Goal: Task Accomplishment & Management: Manage account settings

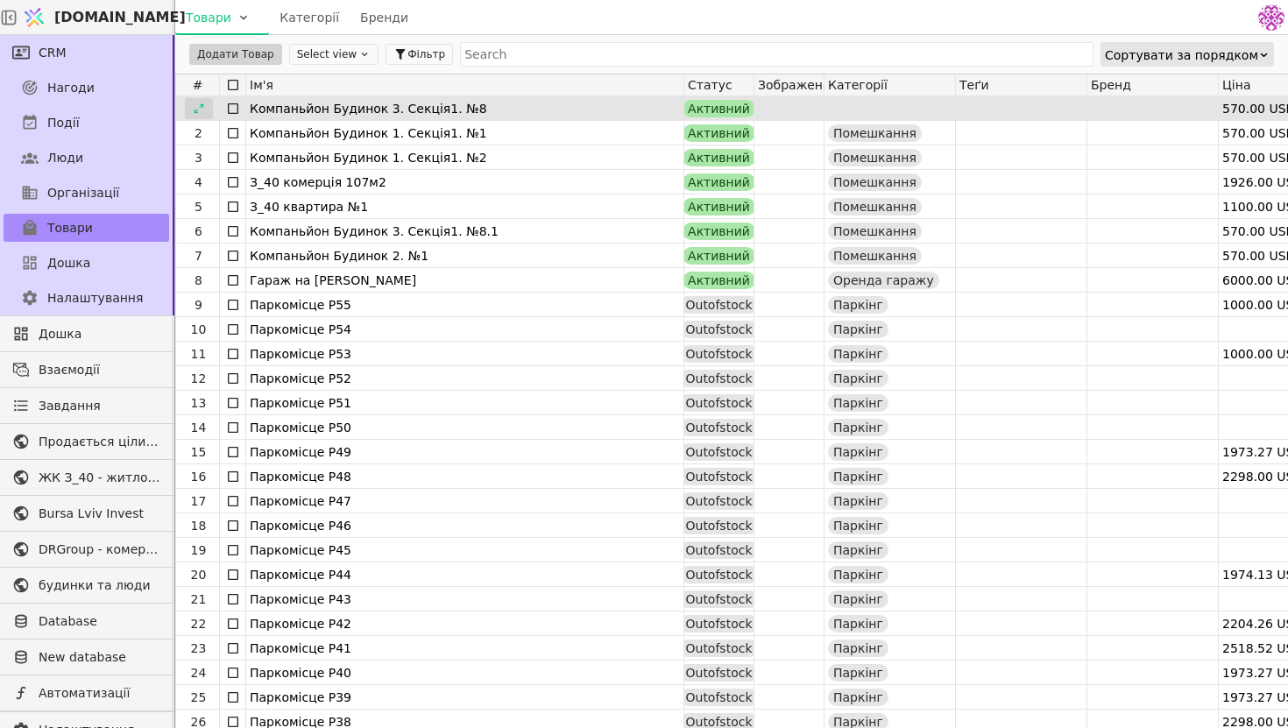
click at [199, 110] on icon at bounding box center [199, 109] width 12 height 12
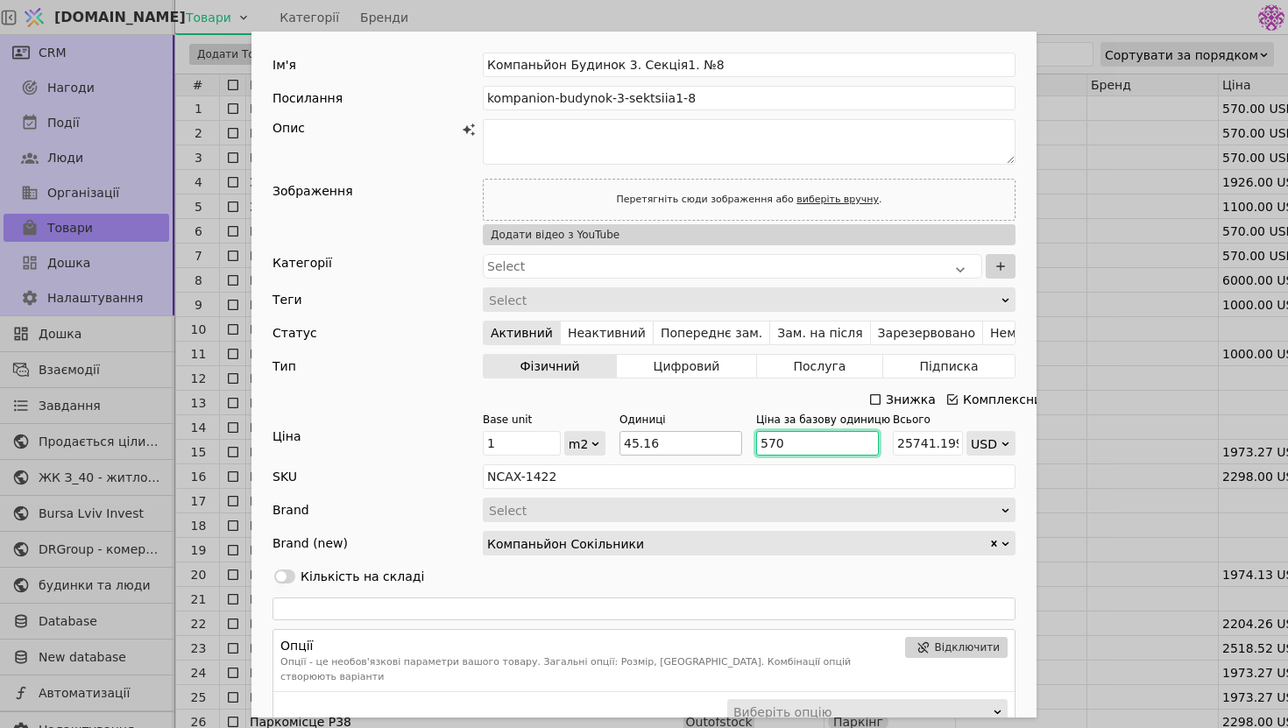
drag, startPoint x: 824, startPoint y: 439, endPoint x: 653, endPoint y: 439, distance: 170.9
click at [653, 439] on div "Base unit 1 m2 Одиниці 45.16 Ціна за базову одиницю 570 Всього 25741.1999999999…" at bounding box center [749, 434] width 533 height 44
type input "1"
type input "45.16"
type input "15"
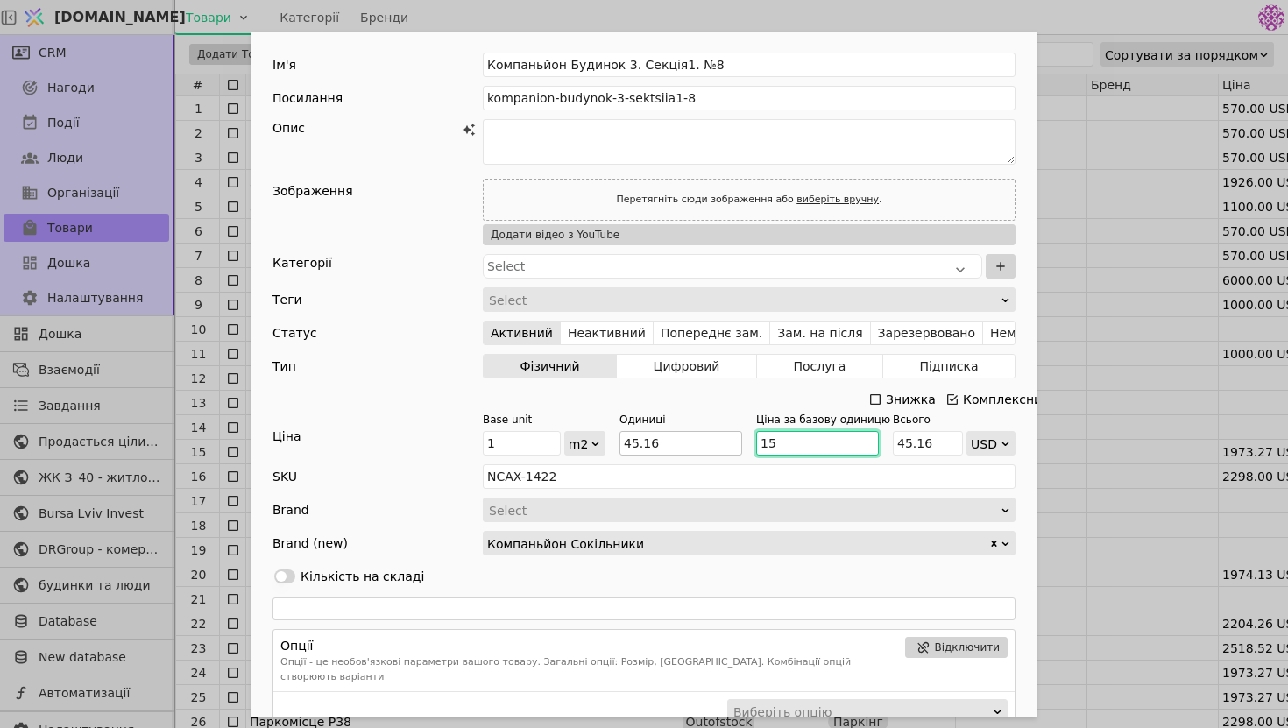
type input "677.4"
type input "150"
type input "6773.999999999999"
type input "1500"
type input "67740"
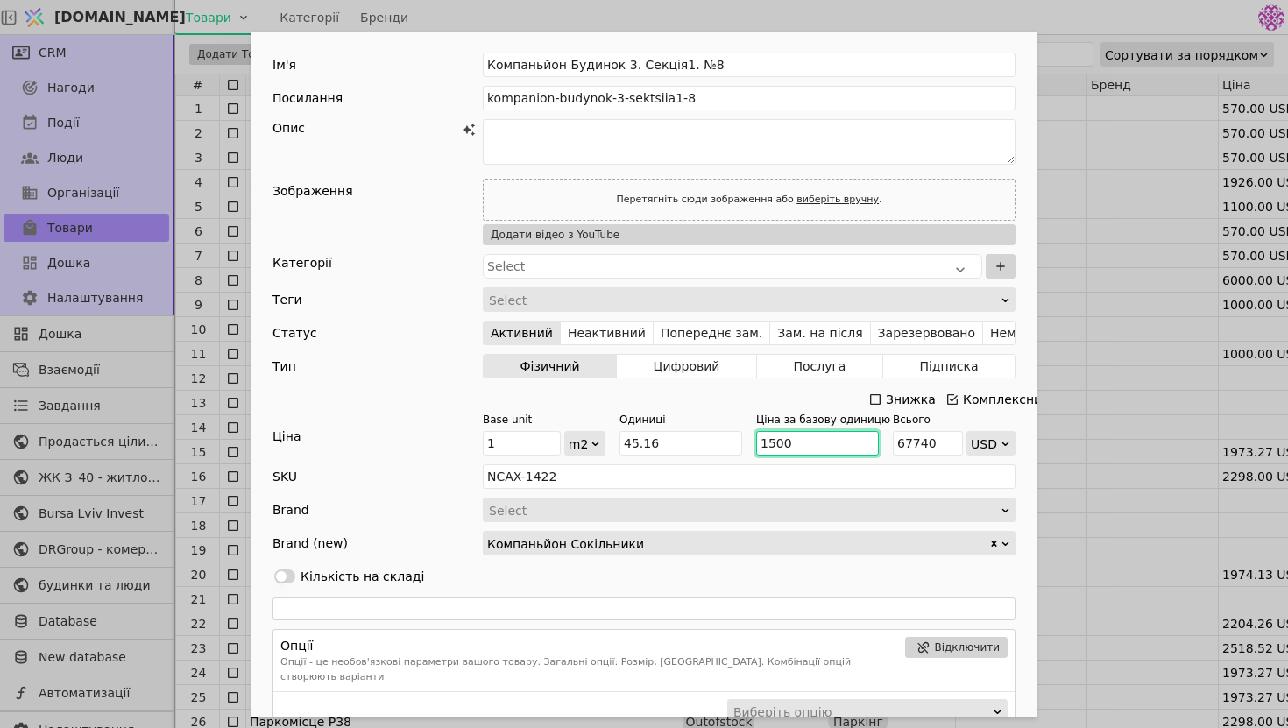
type input "1500"
click at [1076, 125] on div "Ім'я Компаньйон Будинок 3. Секція1. №8 Посилання kompanion-budynok-3-sektsiia1-…" at bounding box center [644, 364] width 1288 height 728
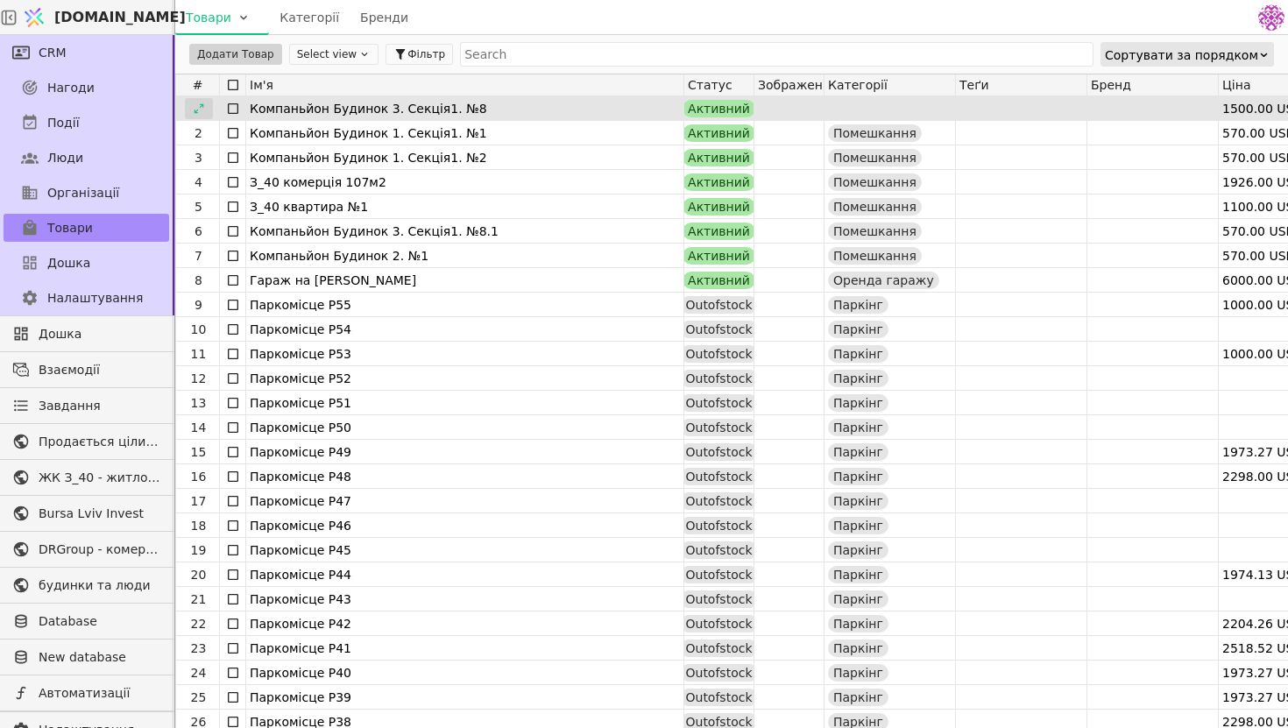
click at [199, 104] on icon at bounding box center [199, 109] width 12 height 12
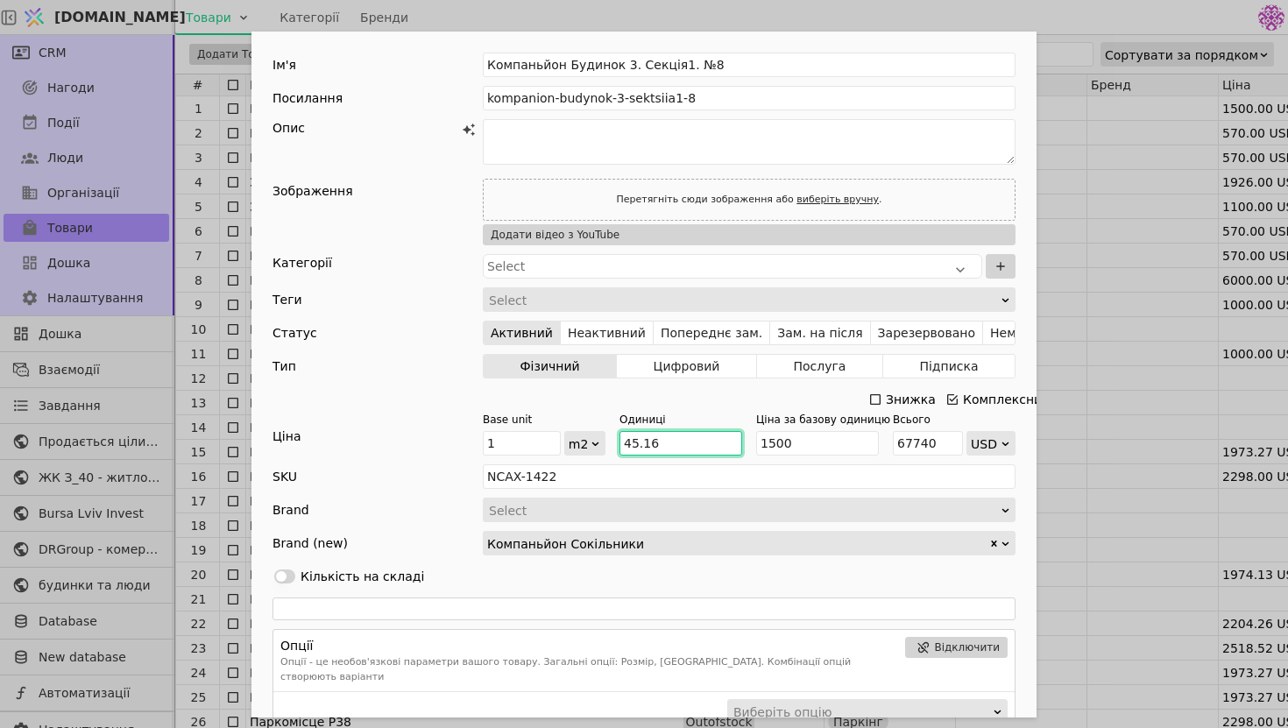
drag, startPoint x: 689, startPoint y: 441, endPoint x: 476, endPoint y: 441, distance: 212.9
click at [475, 441] on div "Ціна Base unit 1 m2 Одиниці 45.16 Ціна за базову одиницю 1500 Всього 67740 USD" at bounding box center [644, 434] width 743 height 44
type input "4"
type input "6000"
type input "44"
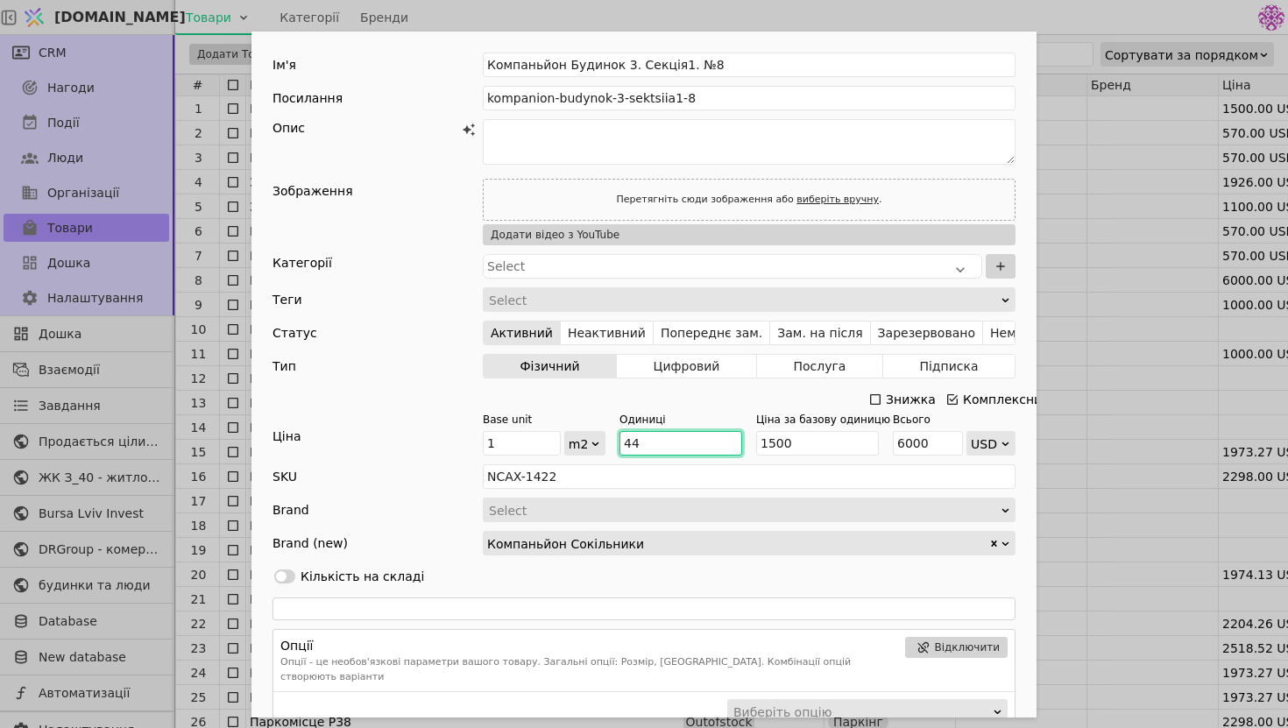
type input "66000"
type input "44.4"
type input "66600"
type input "44.4"
click at [163, 334] on div "Ім'я Компаньйон Будинок 3. Секція1. №8 Посилання kompanion-budynok-3-sektsiia1-…" at bounding box center [644, 364] width 1288 height 728
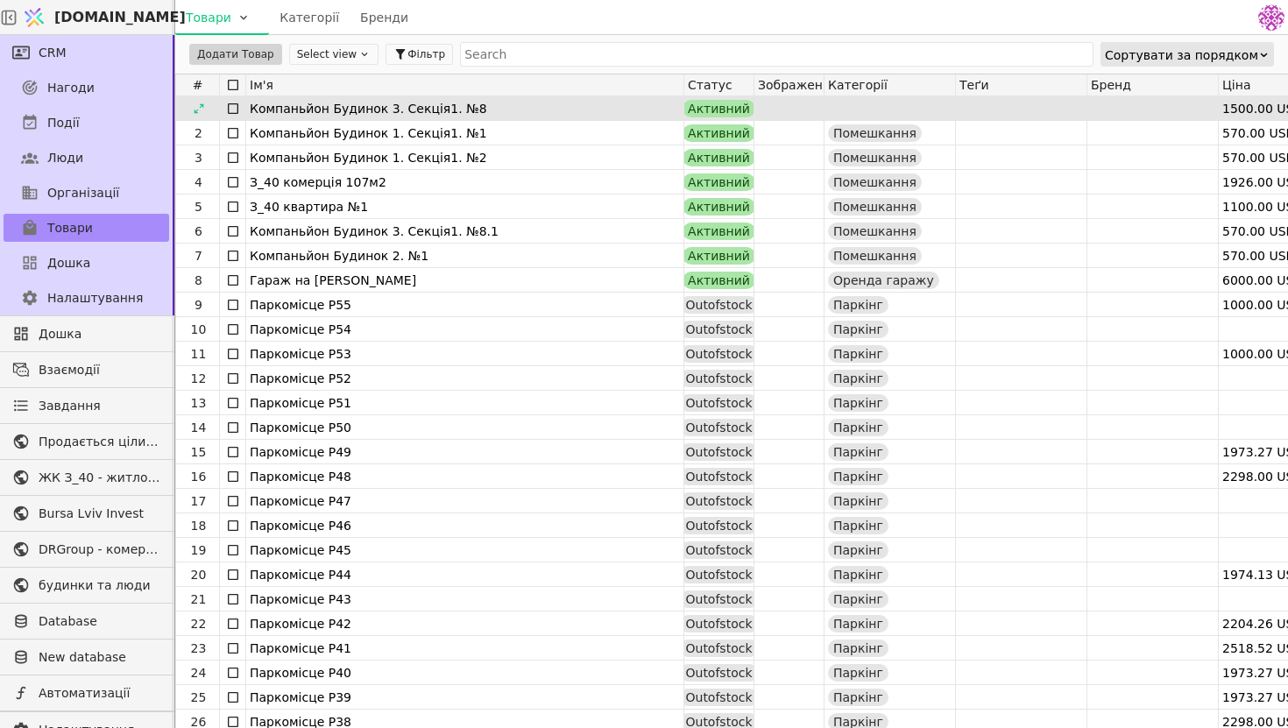
click at [232, 107] on icon at bounding box center [233, 109] width 14 height 14
click at [198, 110] on icon at bounding box center [199, 109] width 12 height 12
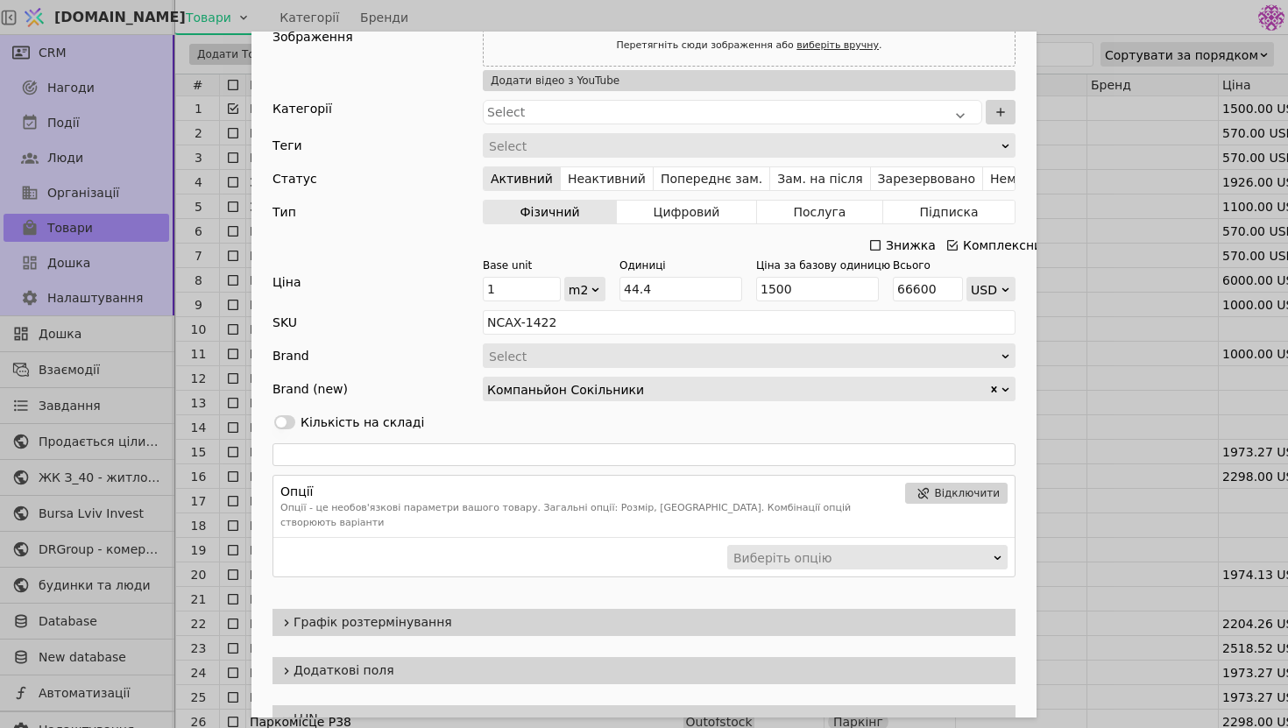
scroll to position [239, 0]
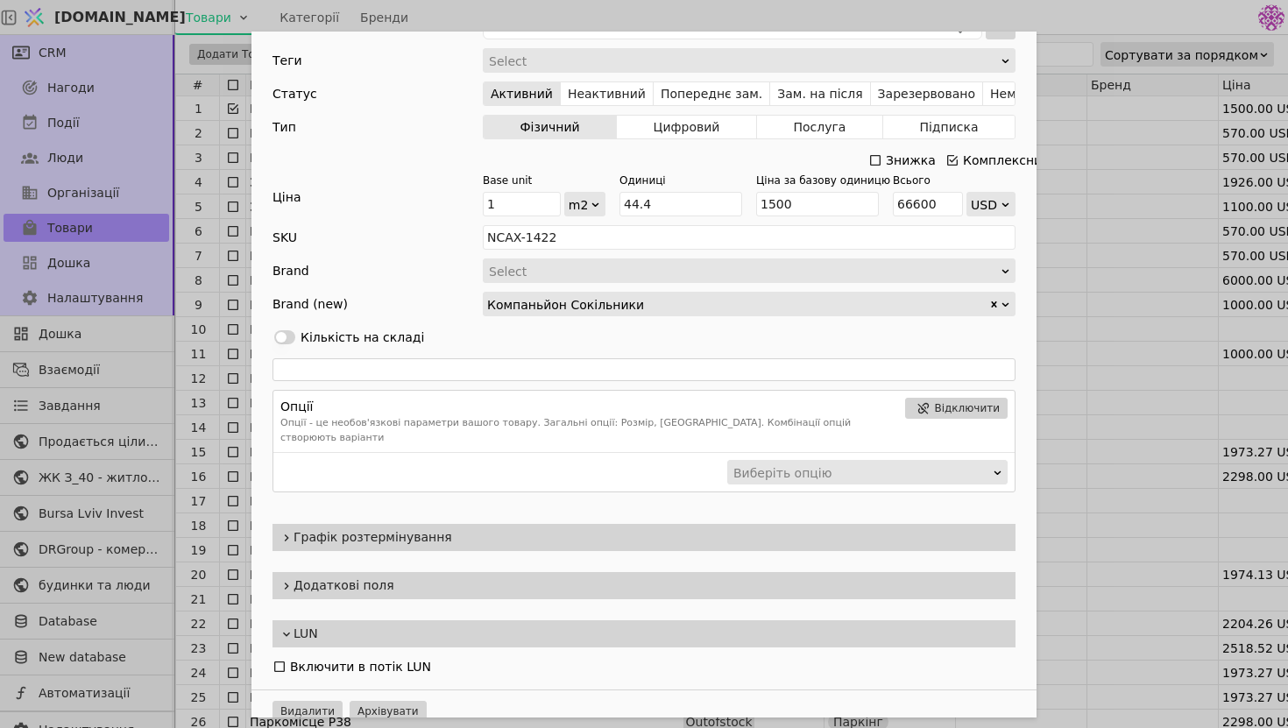
click at [411, 528] on span "Графік розтермінування" at bounding box center [651, 537] width 715 height 18
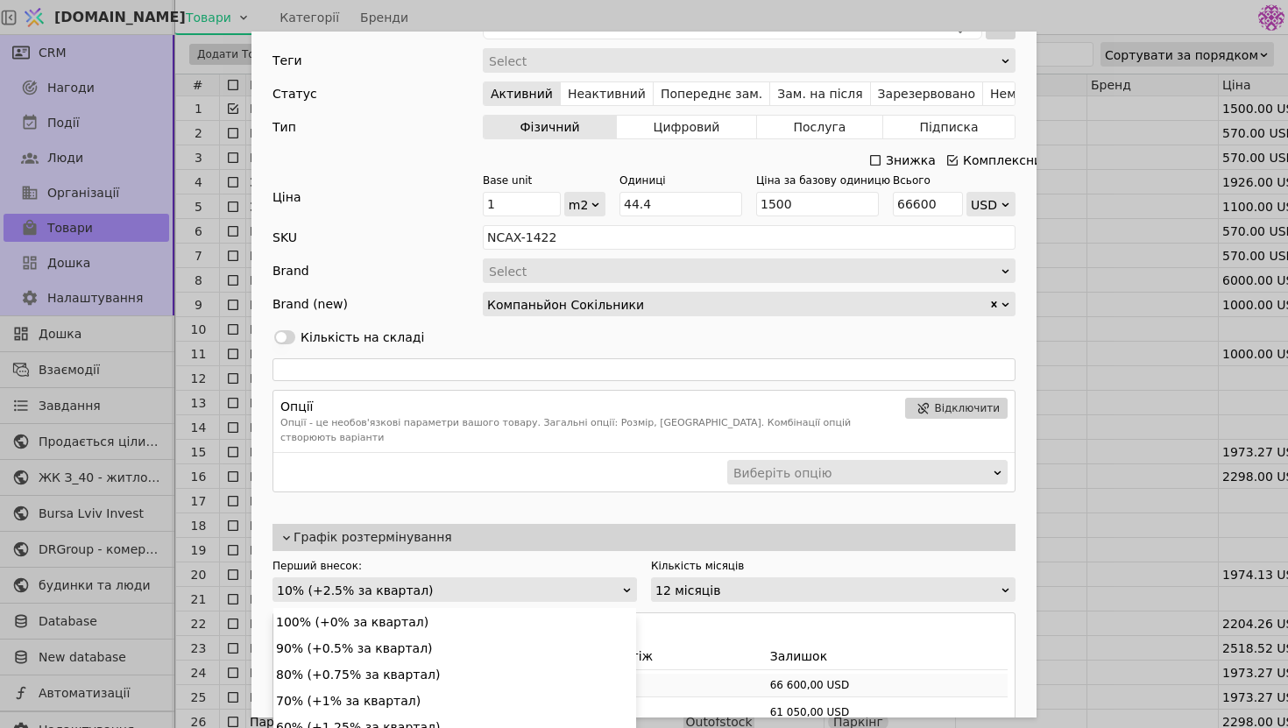
scroll to position [21, 0]
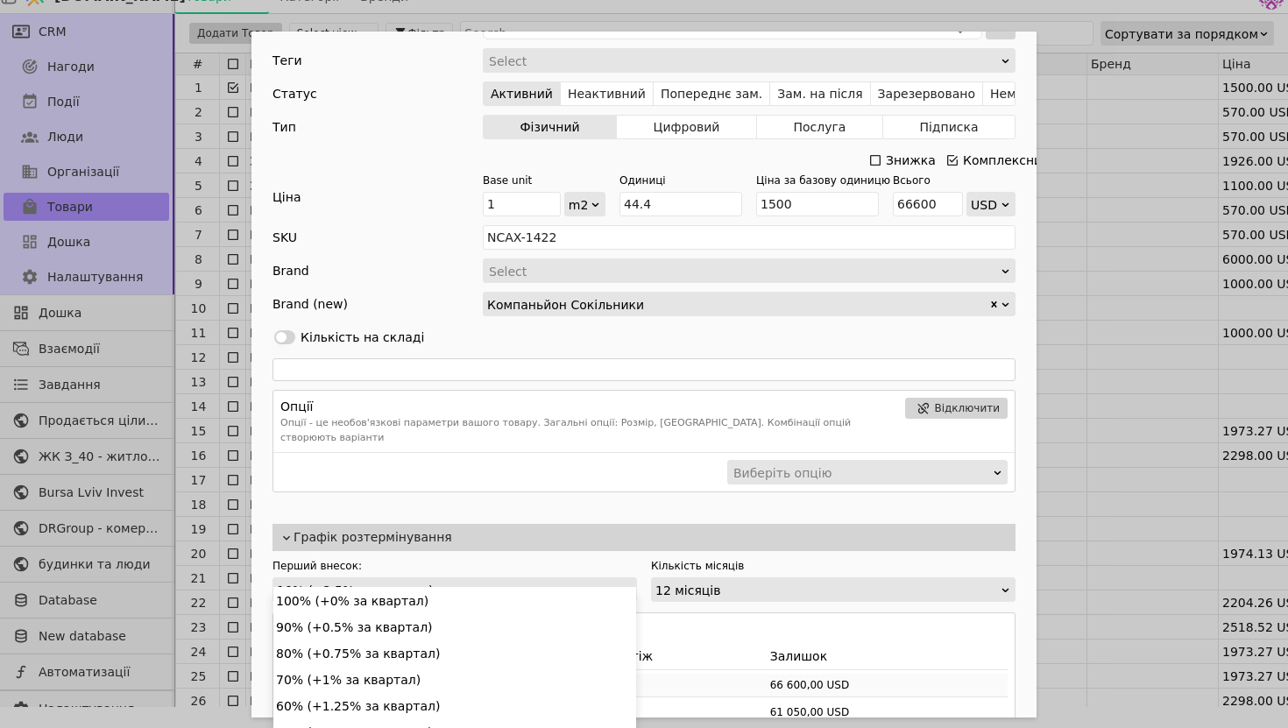
click at [528, 578] on div "10% (+2.5% за квартал)" at bounding box center [449, 590] width 344 height 25
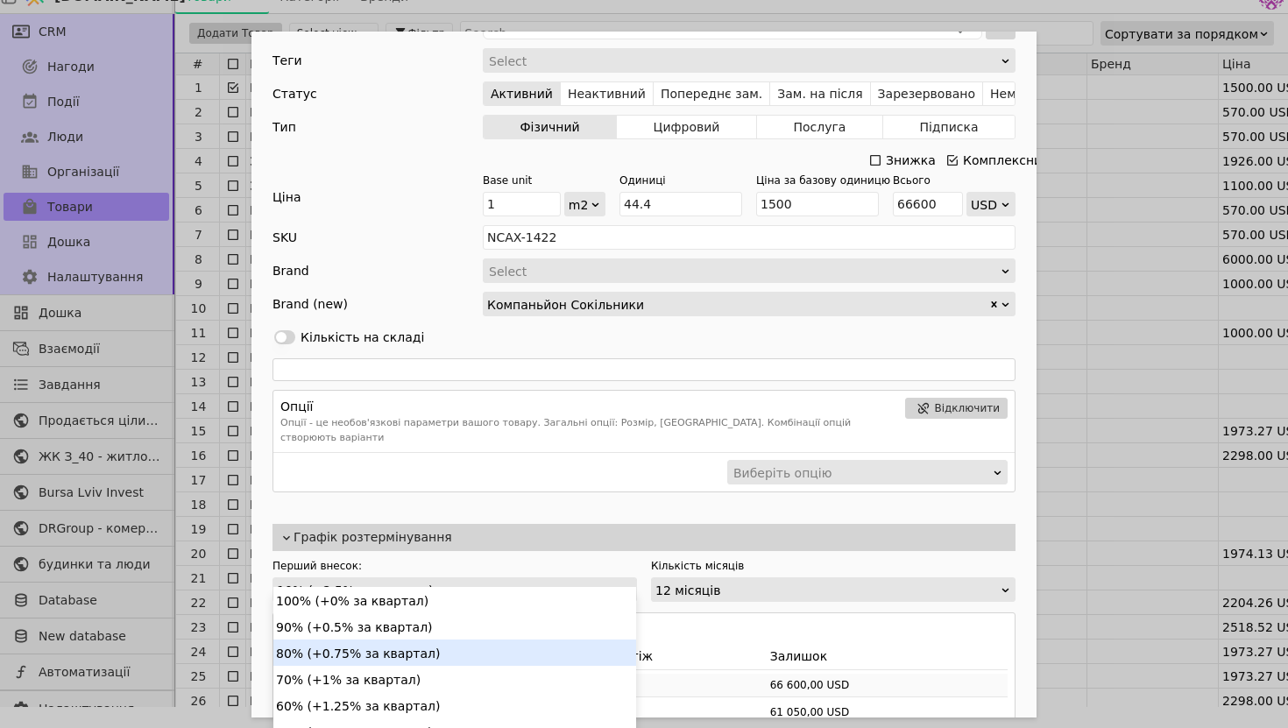
click at [444, 643] on div "80% (+0.75% за квартал)" at bounding box center [454, 653] width 363 height 26
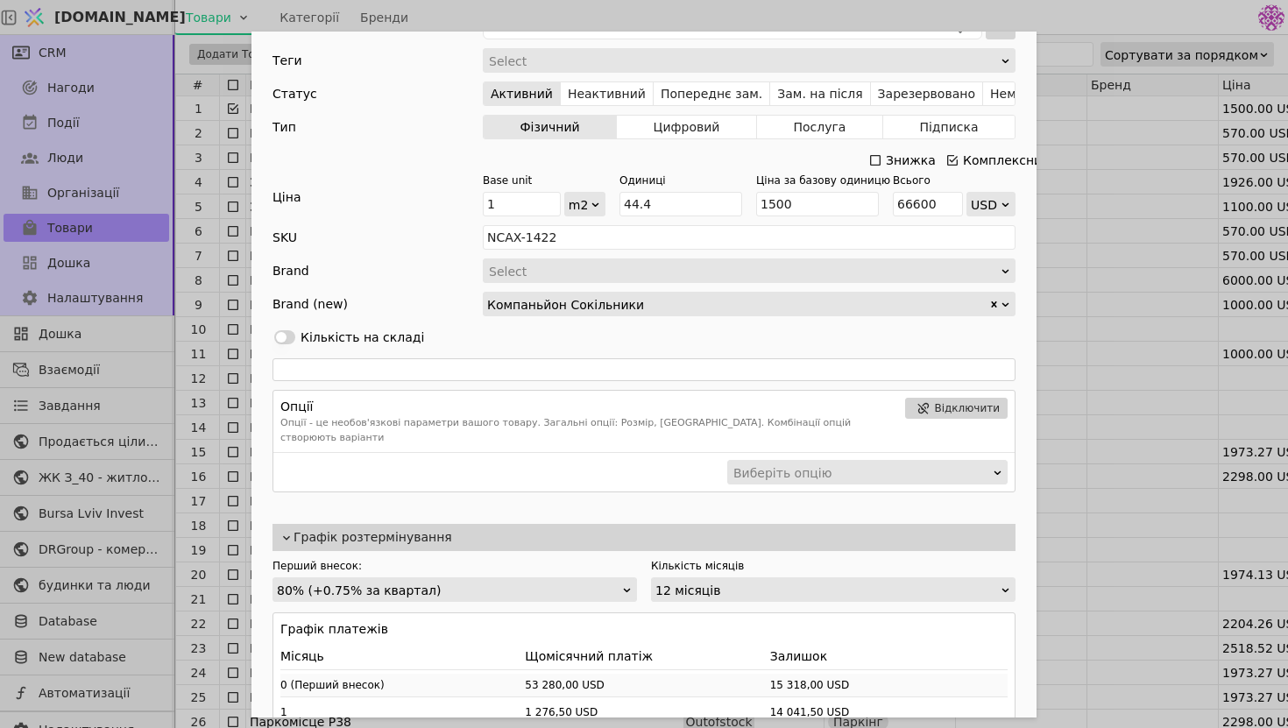
scroll to position [3, 0]
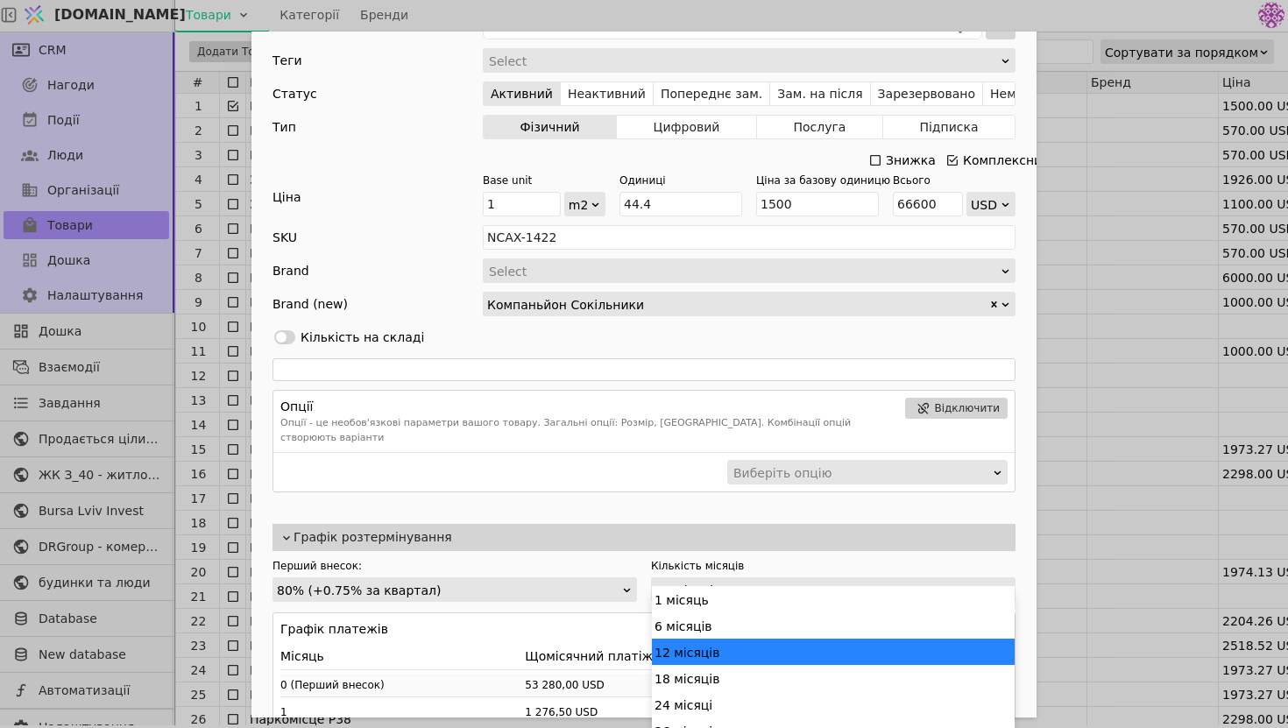
click at [827, 578] on div "12 місяців" at bounding box center [827, 590] width 344 height 25
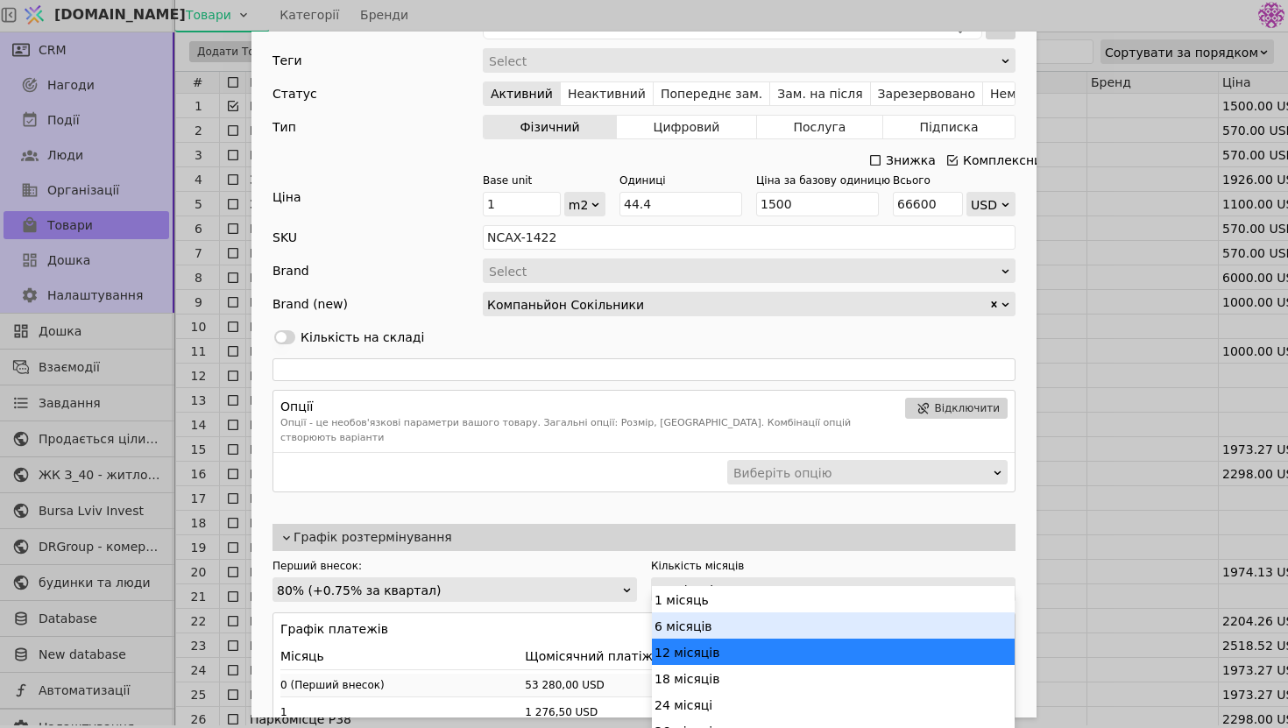
click at [793, 624] on div "6 місяців" at bounding box center [833, 626] width 363 height 26
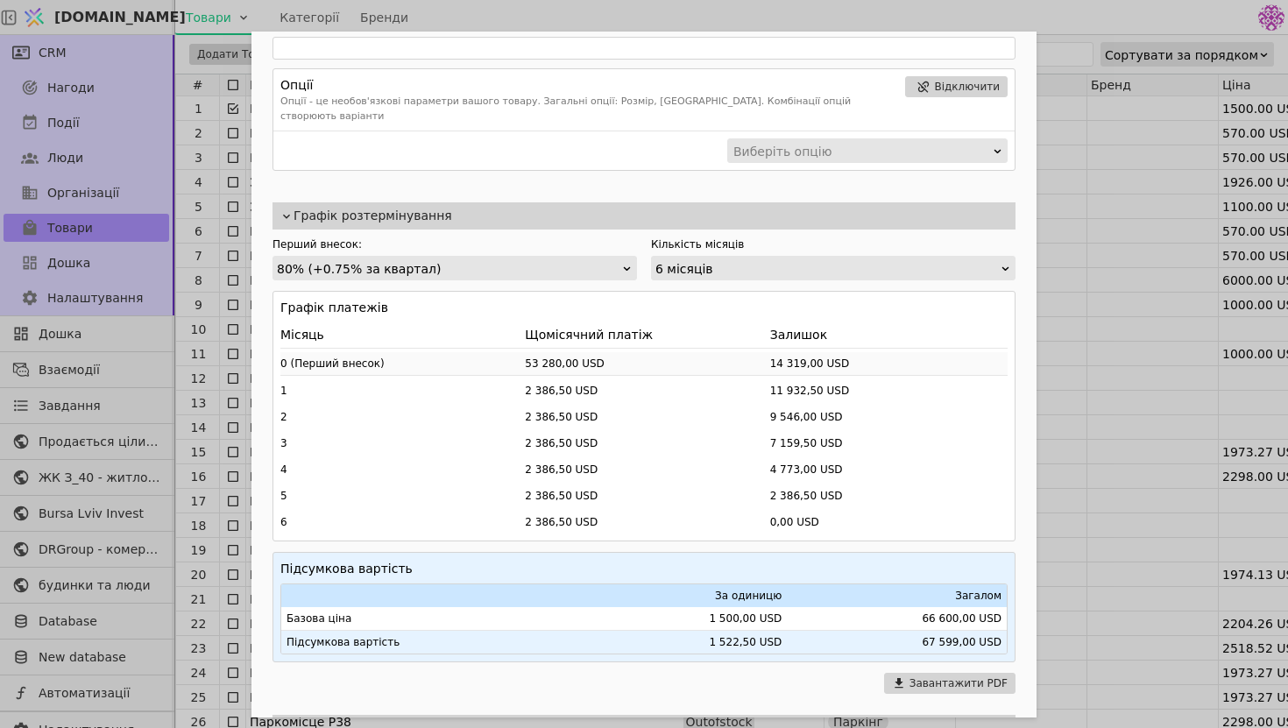
scroll to position [580, 0]
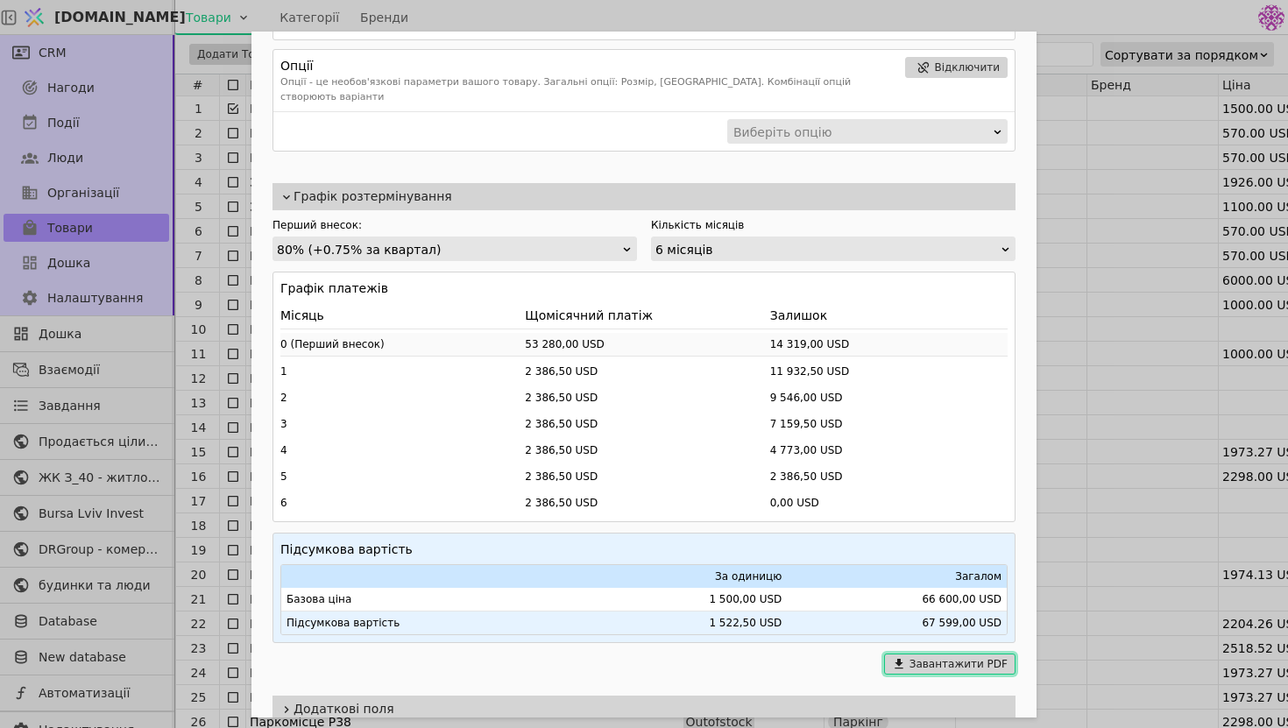
click at [903, 657] on icon "Add Opportunity" at bounding box center [899, 664] width 14 height 14
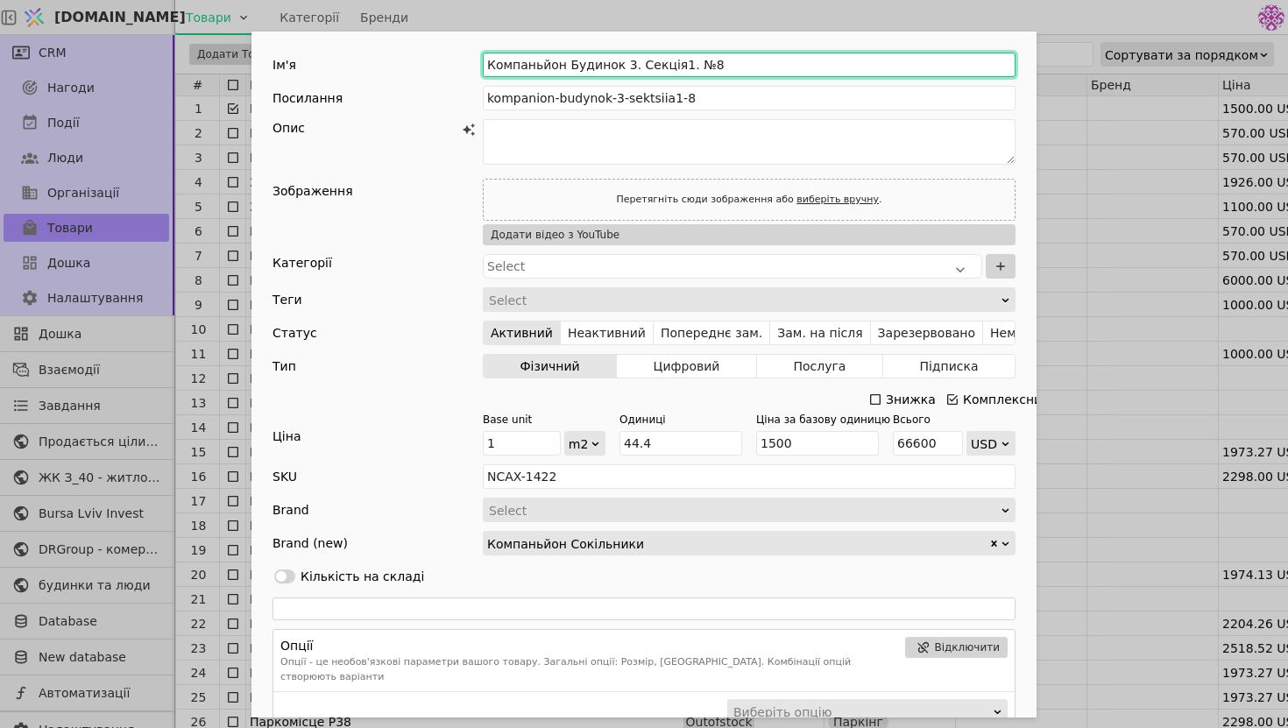
drag, startPoint x: 742, startPoint y: 66, endPoint x: 426, endPoint y: 67, distance: 316.4
click at [425, 67] on div "Ім'я Компаньйон Будинок 3. Секція1. №8" at bounding box center [644, 65] width 743 height 25
type input "[PERSON_NAME], 83 помешкання"
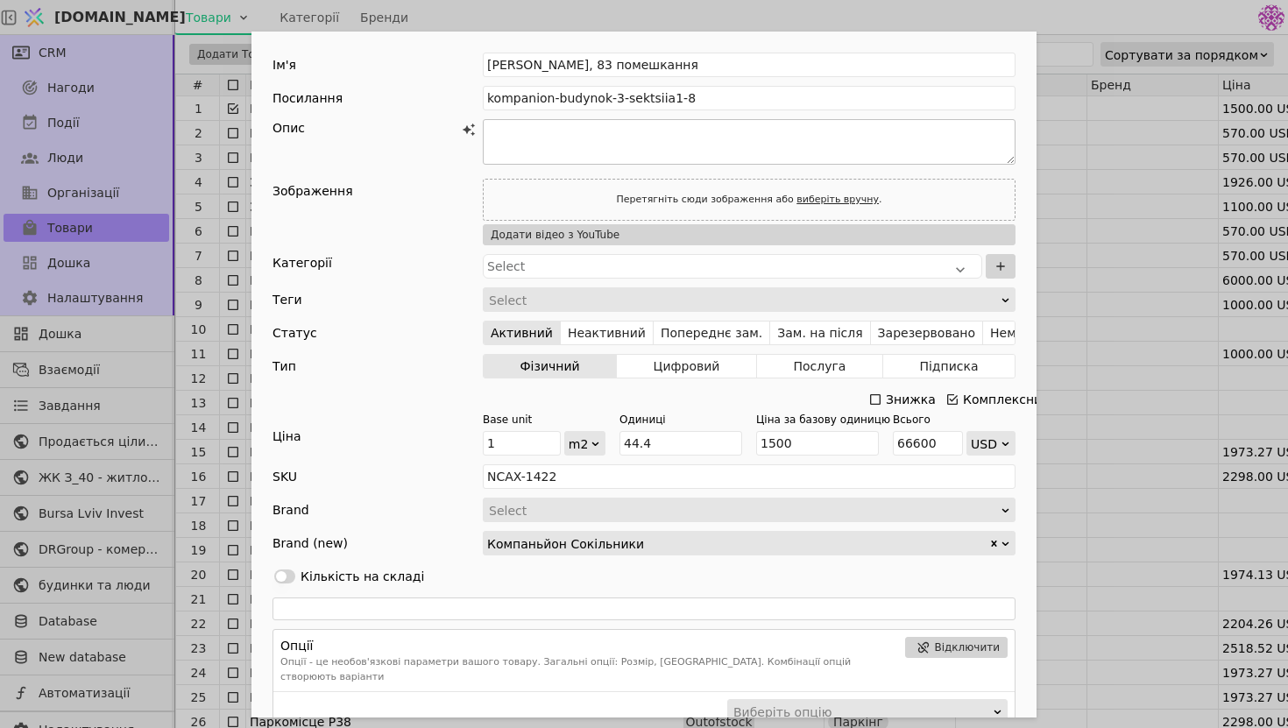
click at [995, 149] on textarea "Add Opportunity" at bounding box center [749, 142] width 533 height 46
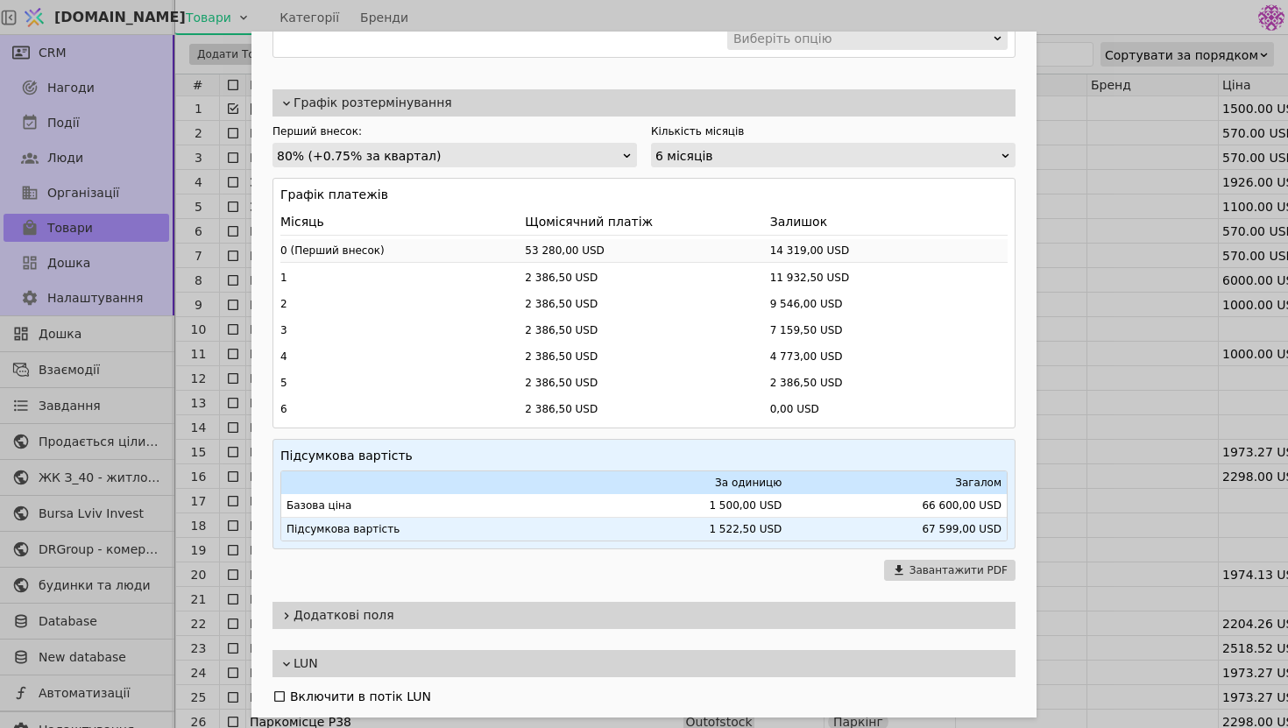
scroll to position [704, 0]
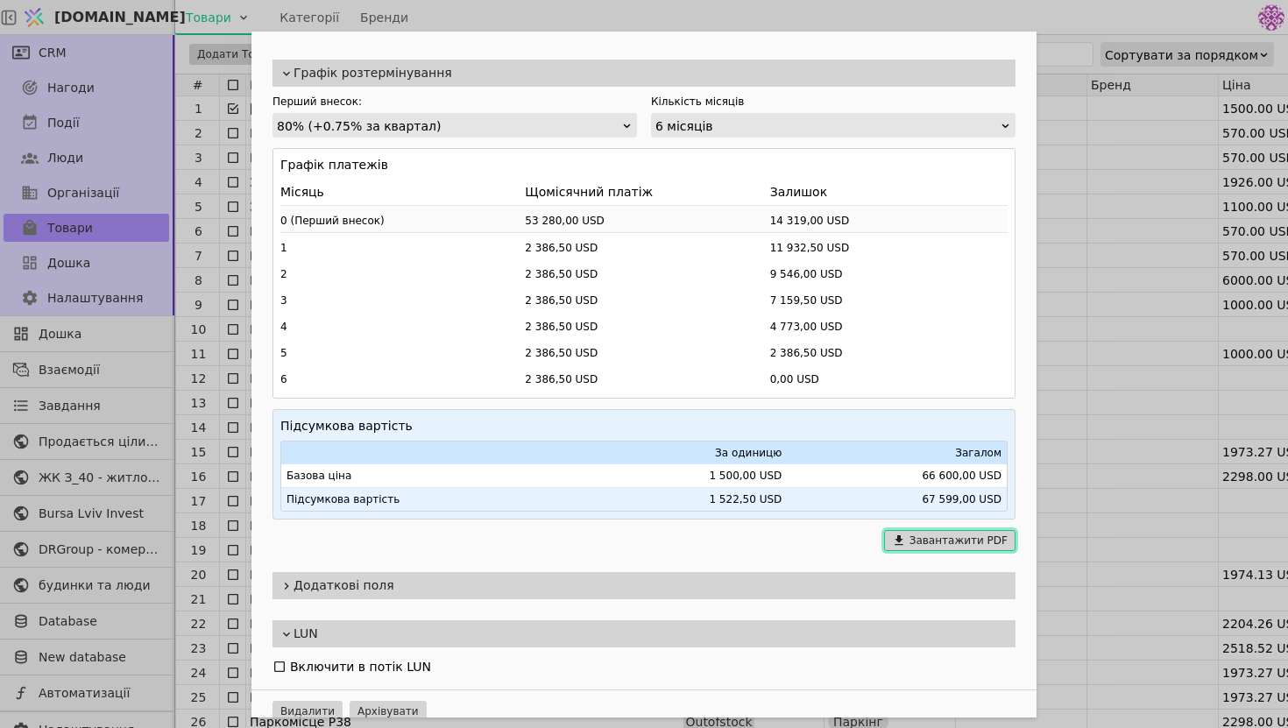
click at [962, 530] on button "Завантажити PDF" at bounding box center [949, 540] width 131 height 21
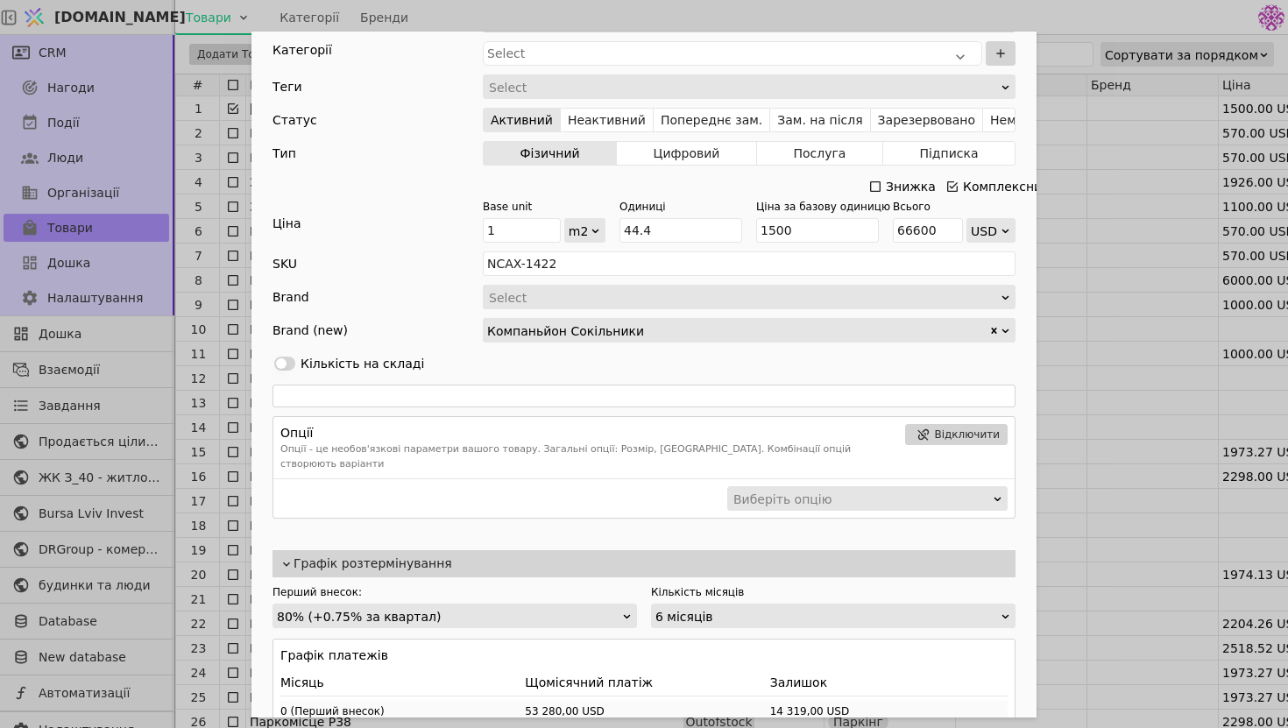
scroll to position [0, 0]
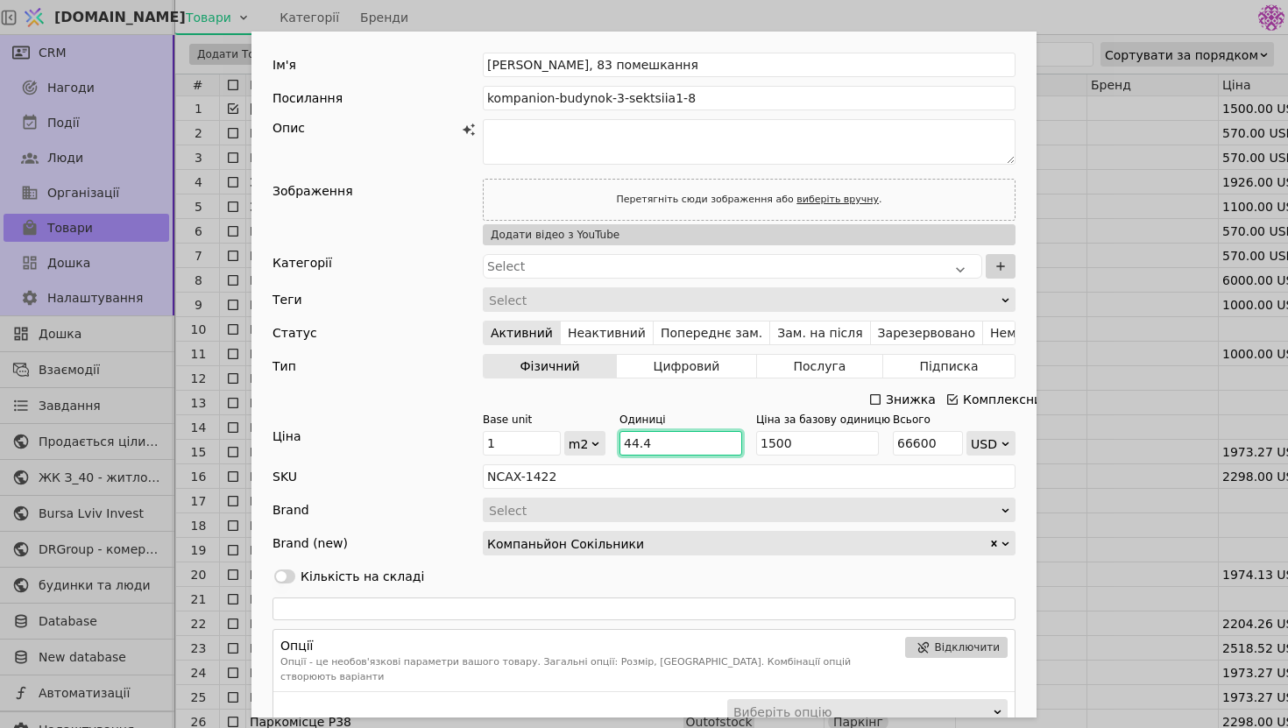
drag, startPoint x: 664, startPoint y: 441, endPoint x: 632, endPoint y: 442, distance: 32.4
click at [632, 442] on input "44.4" at bounding box center [681, 443] width 123 height 25
type input "45"
type input "67500"
type input "45.1"
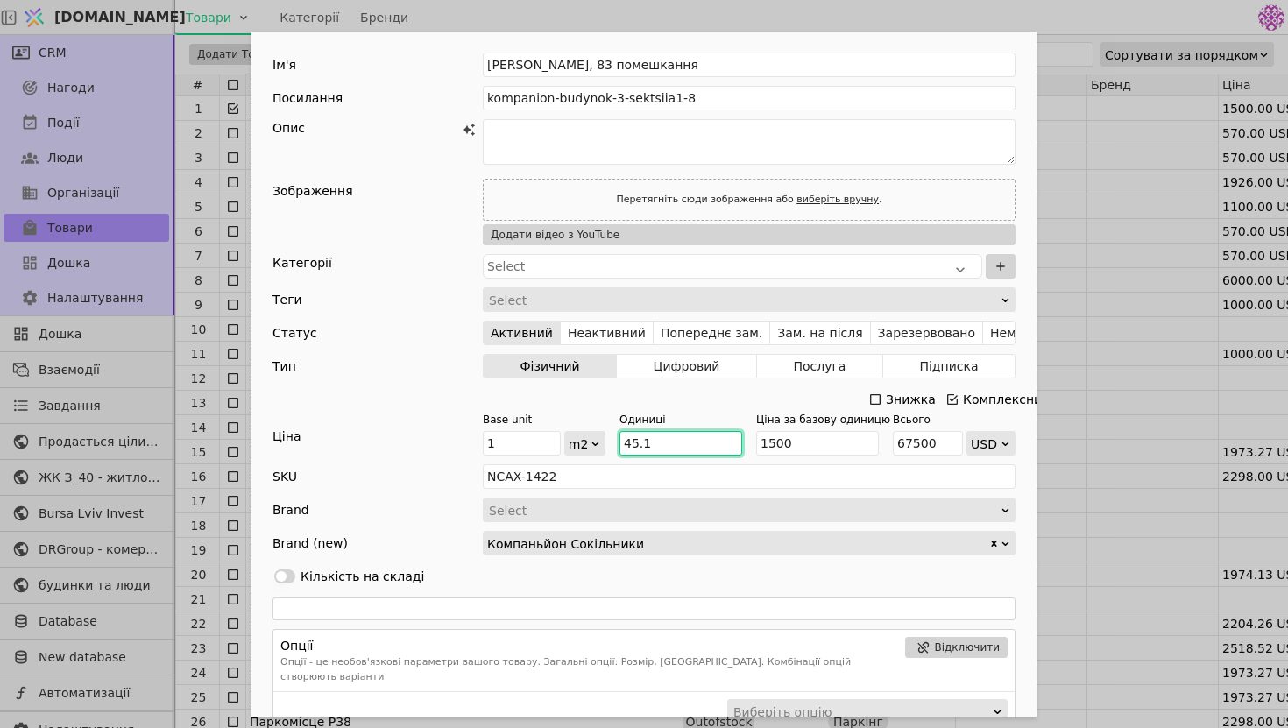
type input "67650"
type input "45.16"
type input "67740"
type input "45.16"
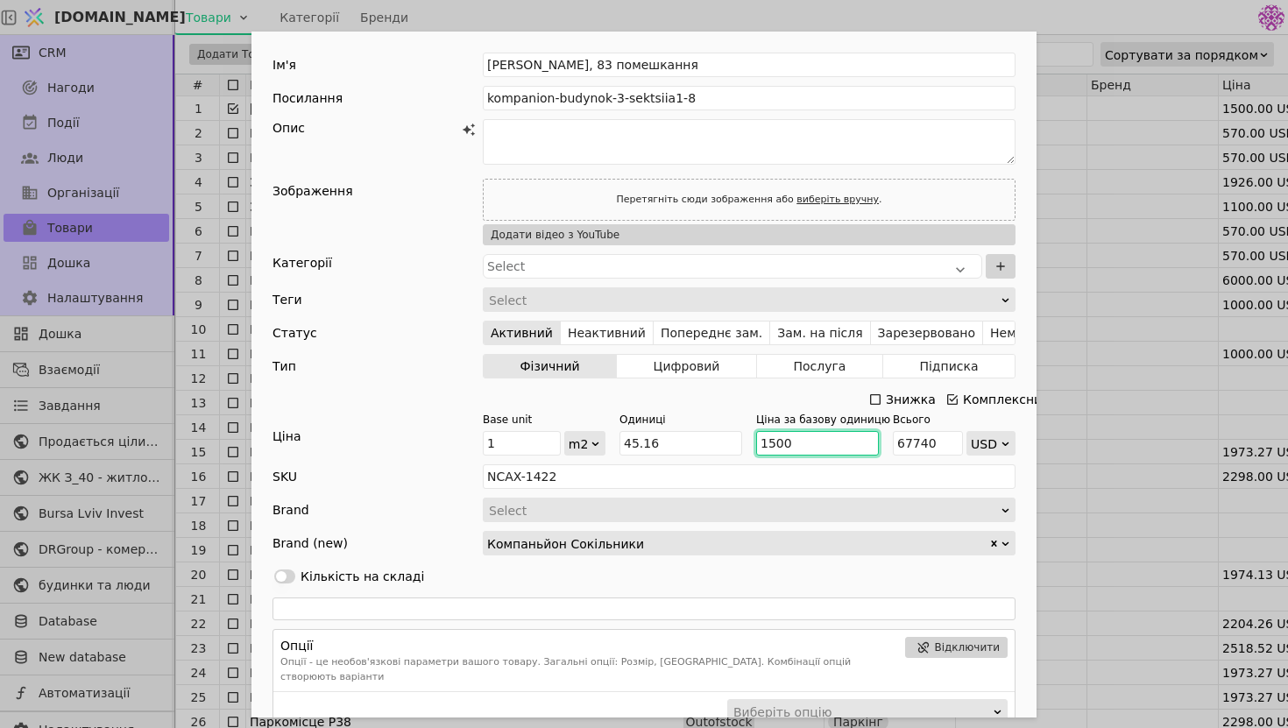
drag, startPoint x: 848, startPoint y: 443, endPoint x: 601, endPoint y: 425, distance: 247.8
click at [601, 425] on div "Base unit 1 m2 Одиниці 45.16 Ціна за базову одиницю 1500 Всього 67740 USD" at bounding box center [749, 434] width 533 height 44
type input "5"
type input "225.79999999999998"
type input "58"
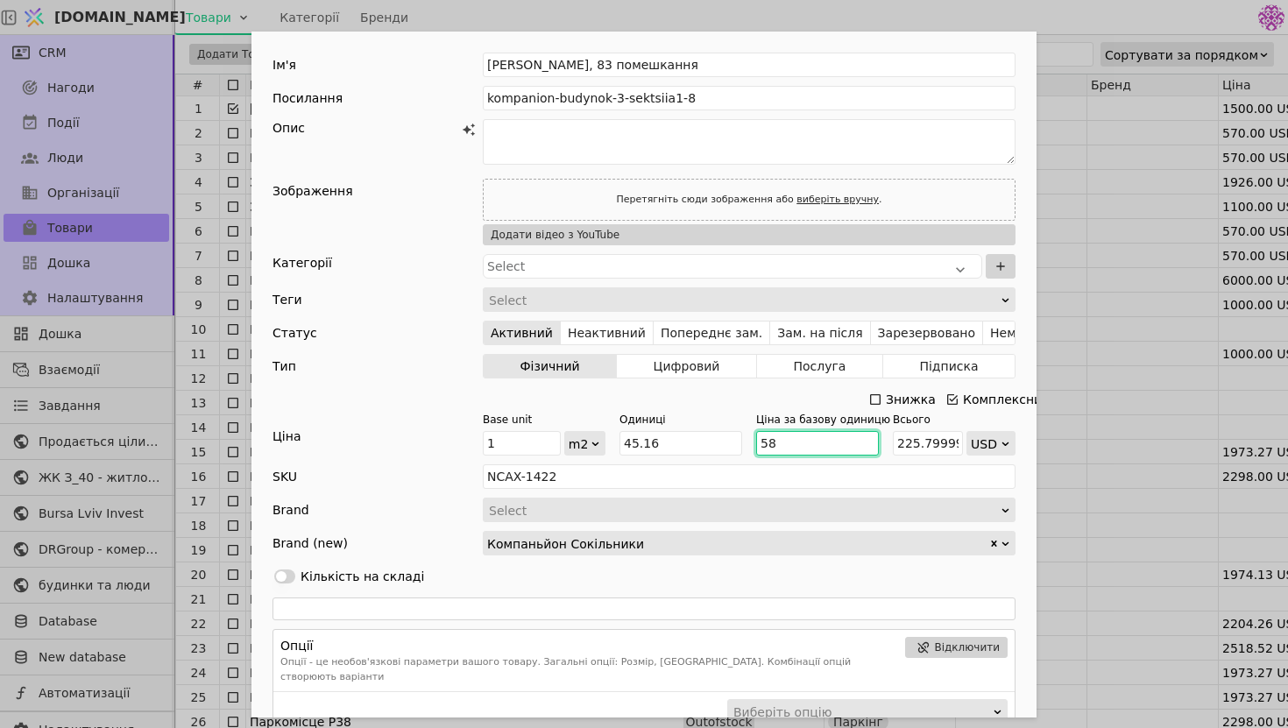
type input "2619.2799999999997"
type input "5"
type input "225.79999999999998"
type input "57"
type input "2574.12"
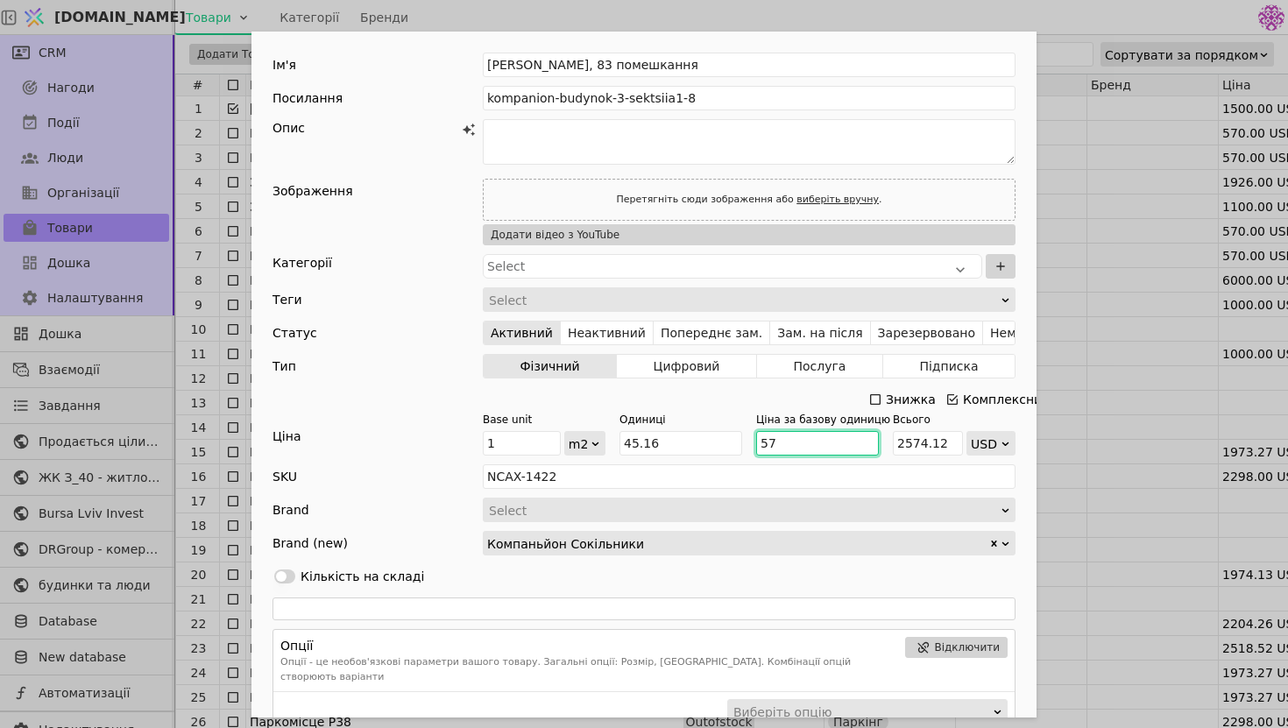
type input "570"
type input "25741.199999999997"
type input "570"
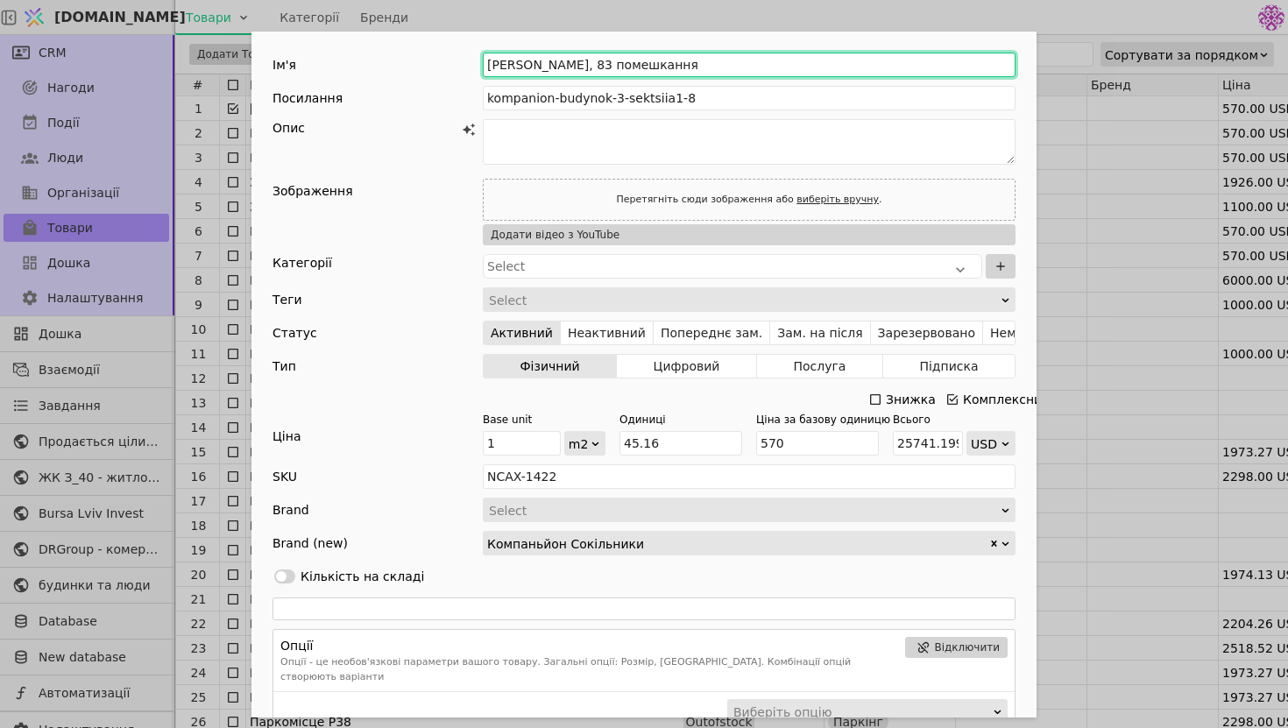
drag, startPoint x: 685, startPoint y: 69, endPoint x: 210, endPoint y: 11, distance: 478.6
click at [210, 11] on div "Ім'я [PERSON_NAME], 83 помешкання Посилання kompanion-budynok-3-sektsiia1-8 Опи…" at bounding box center [644, 364] width 1288 height 728
type input "Компаньйон Будинок 3 секія 1 №8"
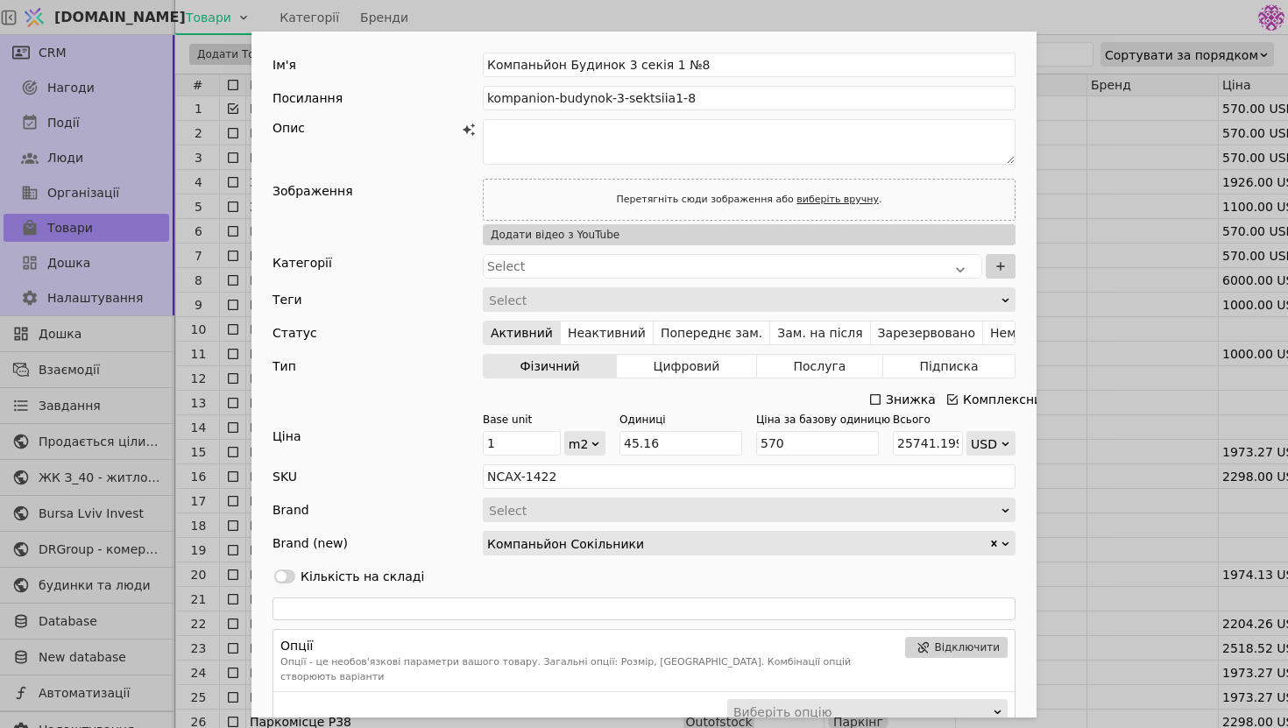
click at [1179, 223] on div "Ім'я Компаньйон Будинок 3 секія 1 №8 Посилання kompanion-budynok-3-sektsiia1-8 …" at bounding box center [644, 364] width 1288 height 728
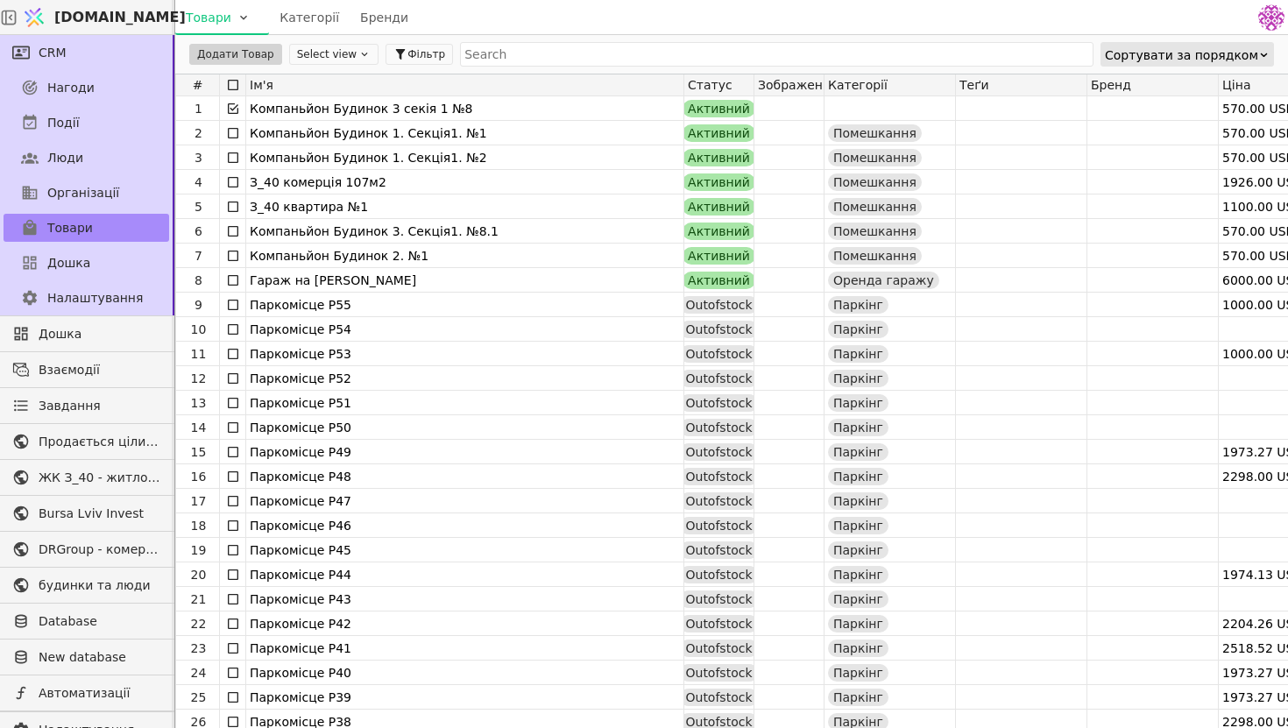
click at [229, 105] on icon at bounding box center [233, 109] width 14 height 14
click at [86, 76] on link "Нагоди" at bounding box center [87, 88] width 166 height 28
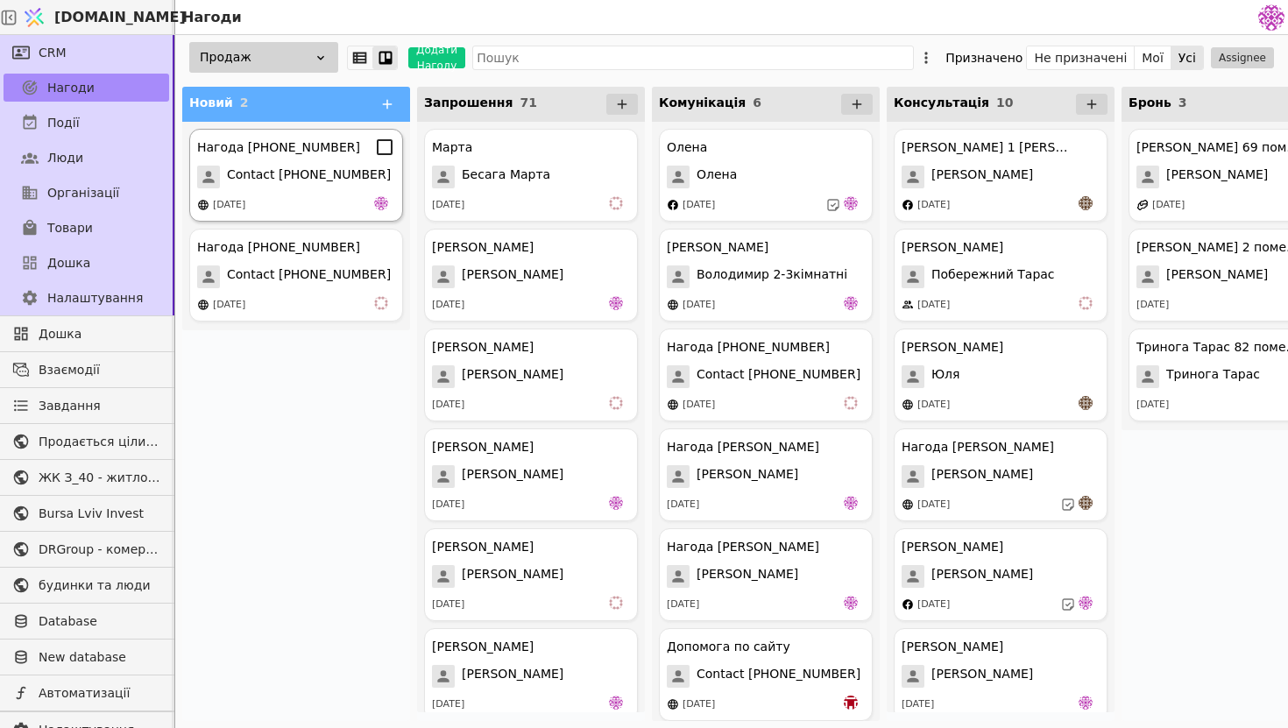
click at [322, 188] on div "Нагода [PHONE_NUMBER] Contact [PHONE_NUMBER] [DATE]" at bounding box center [296, 175] width 214 height 93
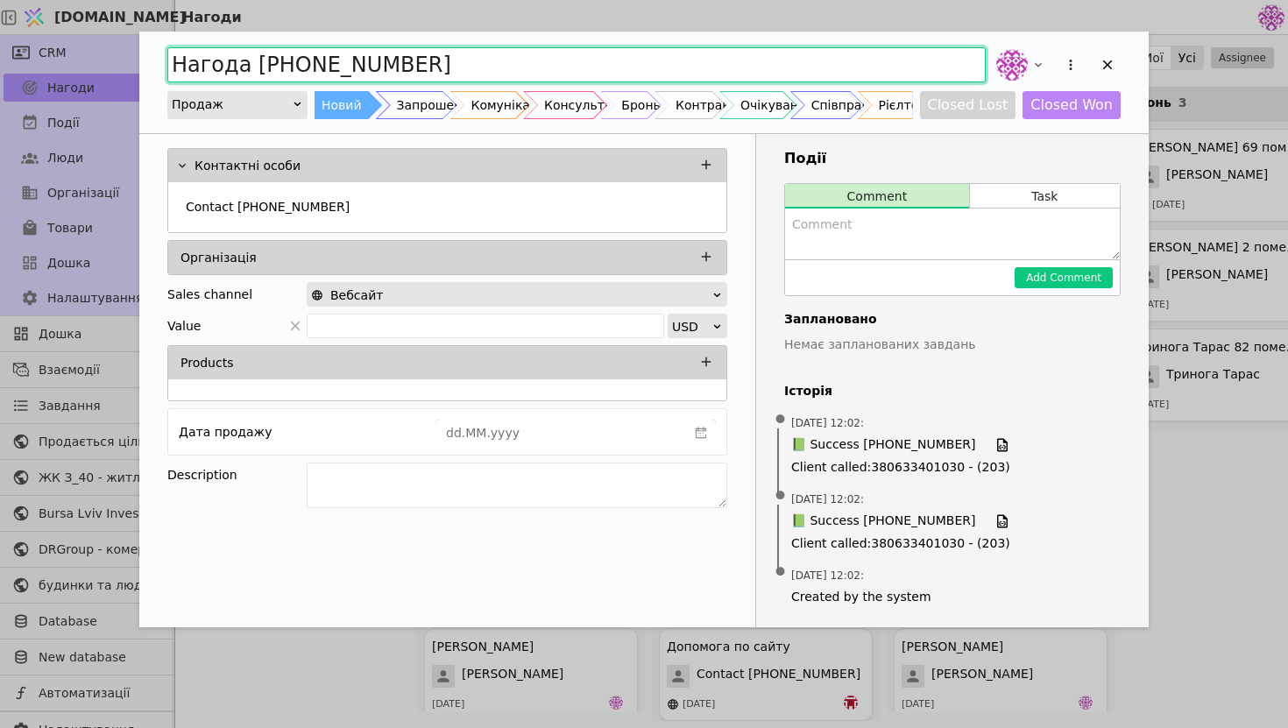
drag, startPoint x: 435, startPoint y: 74, endPoint x: 107, endPoint y: 20, distance: 332.1
click at [107, 20] on div "Нагода [PHONE_NUMBER] Продаж Новий Запрошення Комунікація Консультація Бронь Ко…" at bounding box center [644, 364] width 1288 height 728
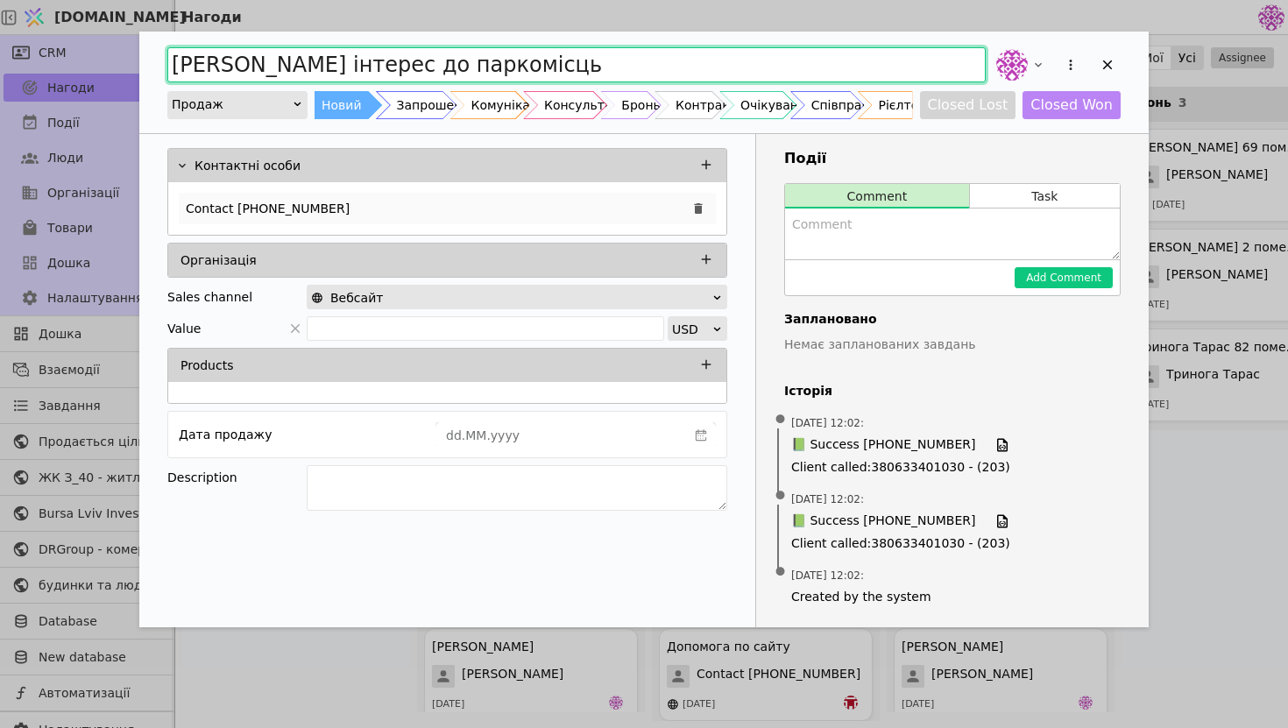
type input "[PERSON_NAME] інтерес до паркомісць"
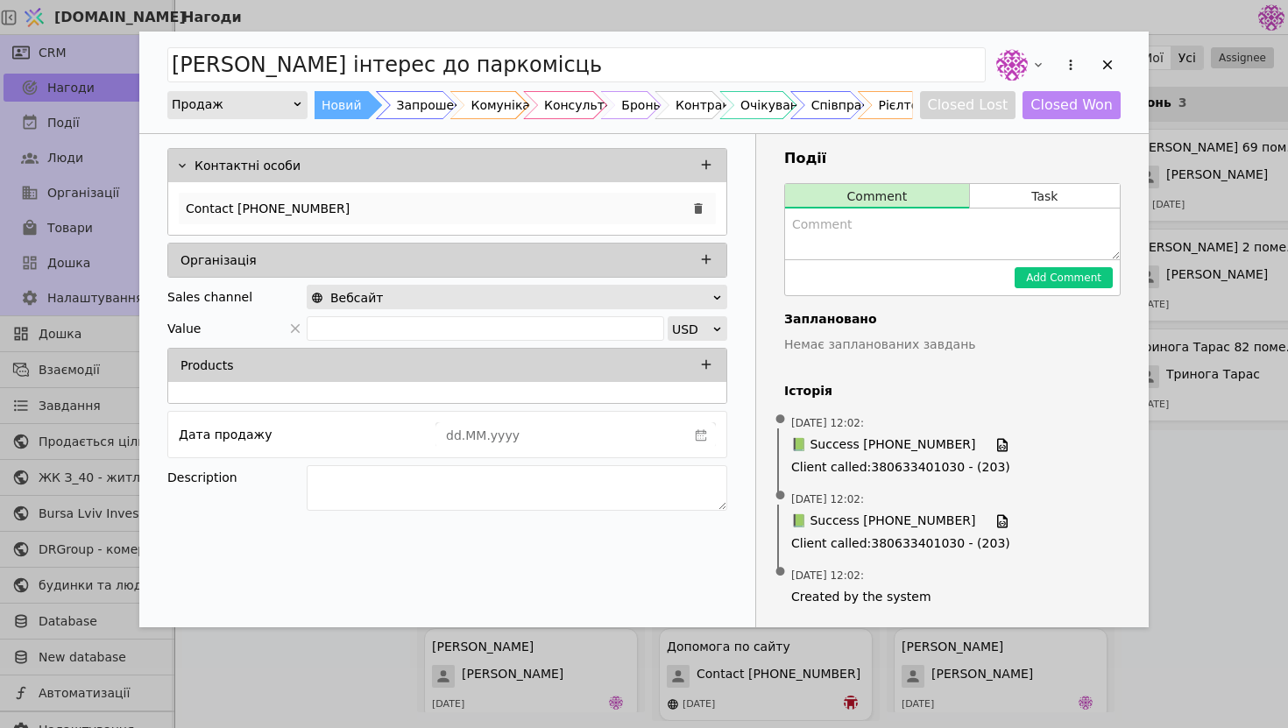
click at [243, 202] on p "Contact [PHONE_NUMBER]" at bounding box center [268, 209] width 164 height 18
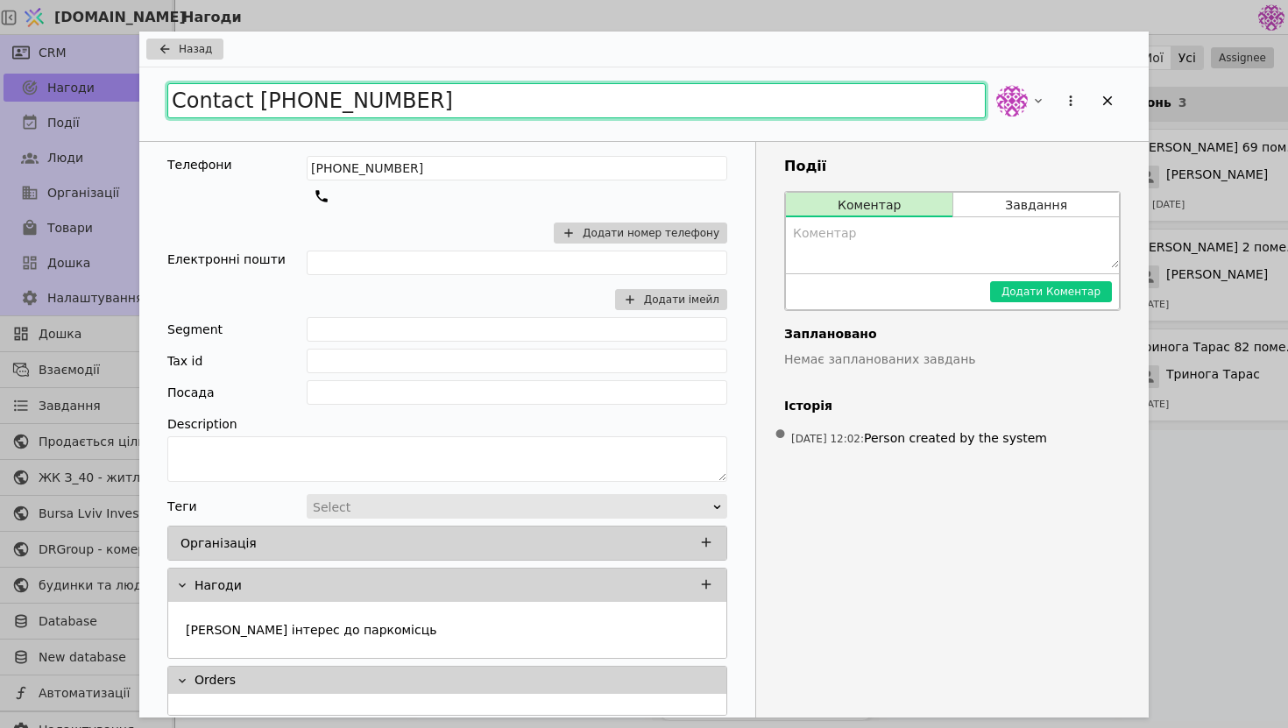
drag, startPoint x: 422, startPoint y: 109, endPoint x: 48, endPoint y: 47, distance: 378.3
click at [47, 48] on div "Назад Contact [PHONE_NUMBER] Телефони [PHONE_NUMBER] Додати номер телефону Елек…" at bounding box center [644, 364] width 1288 height 728
type input "[PERSON_NAME]"
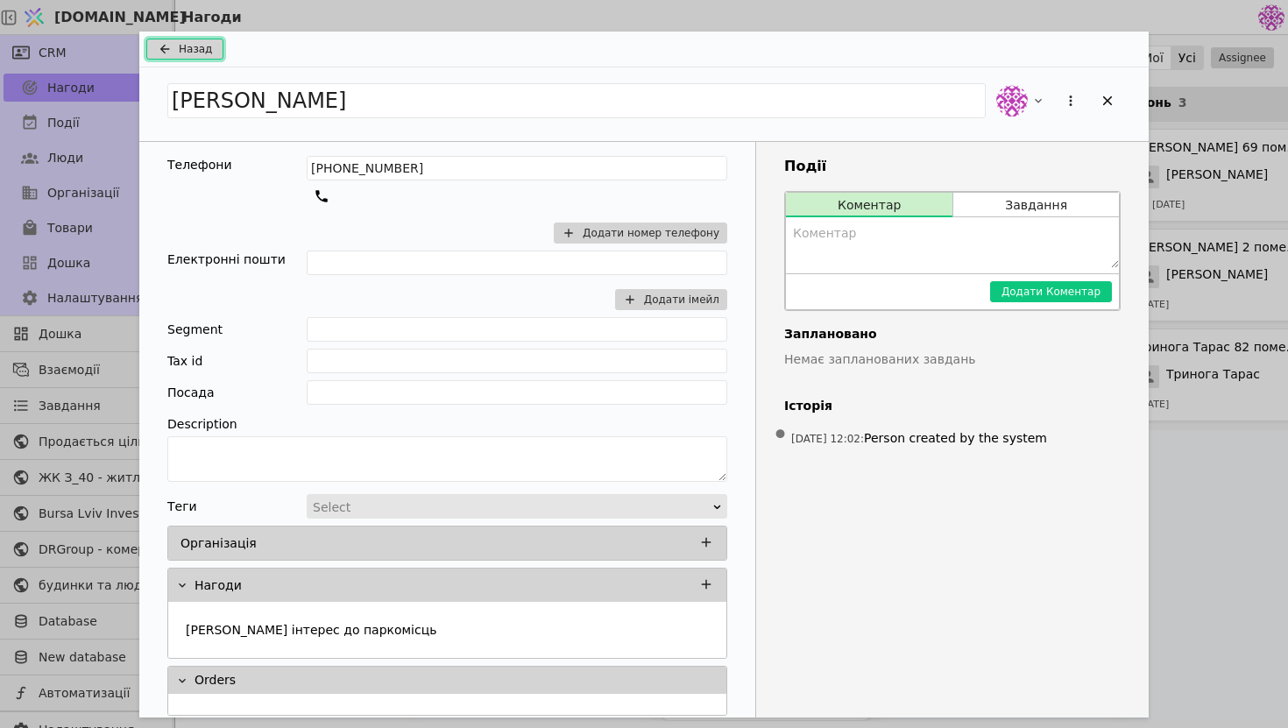
click at [179, 56] on span "Назад" at bounding box center [195, 49] width 33 height 16
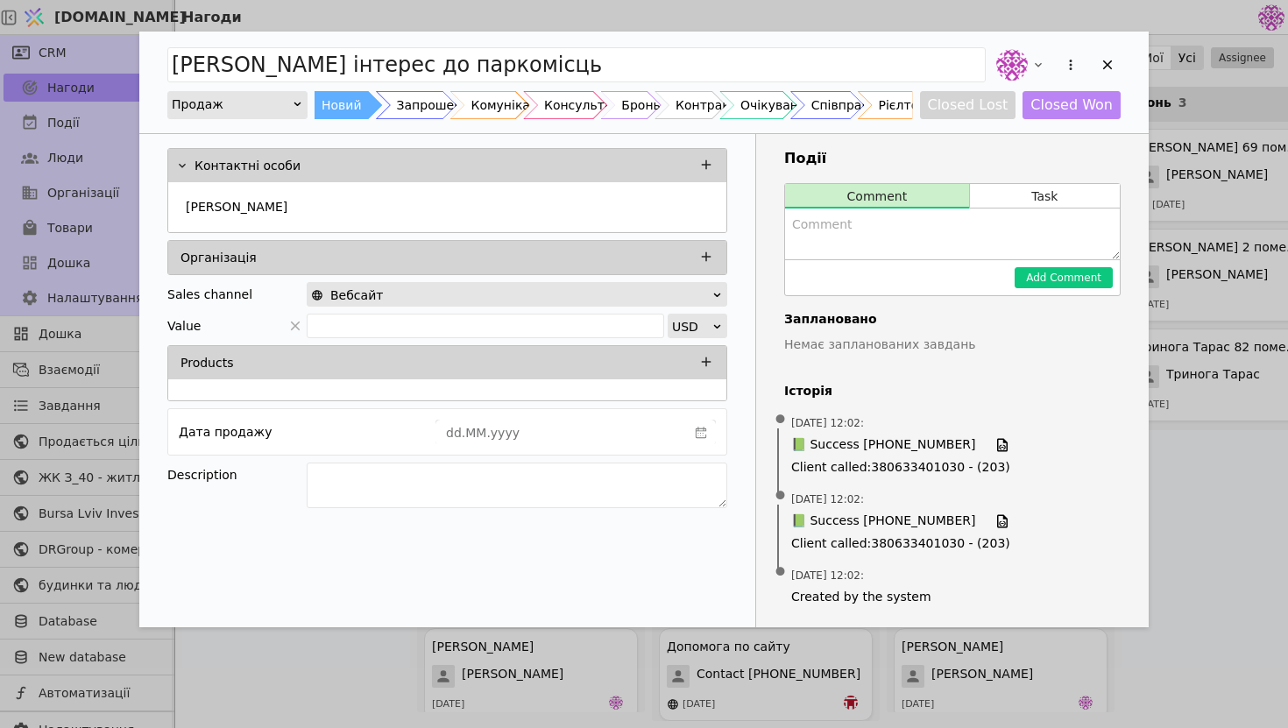
click at [884, 246] on textarea "Add Opportunity" at bounding box center [952, 234] width 335 height 51
type textarea "повідомити якщо будуть вільні паркомісця"
click at [1075, 279] on button "Add Comment" at bounding box center [1064, 277] width 98 height 21
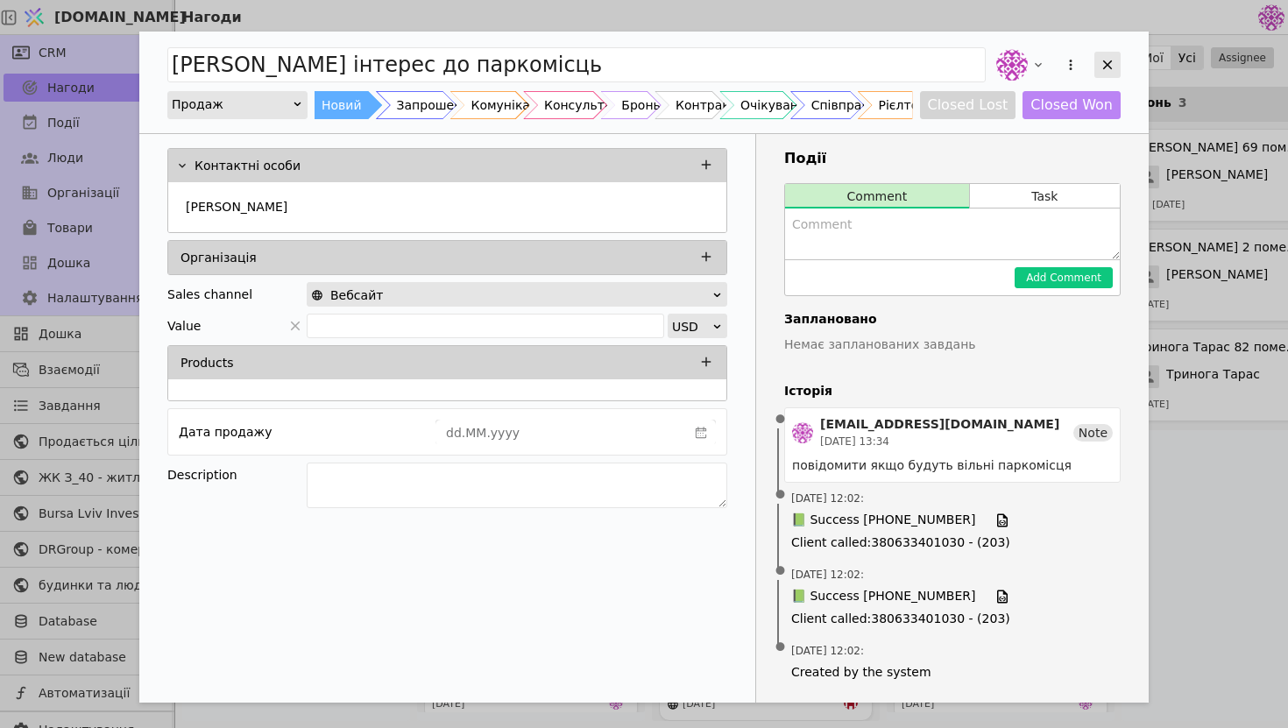
click at [1108, 67] on icon "Add Opportunity" at bounding box center [1108, 65] width 16 height 16
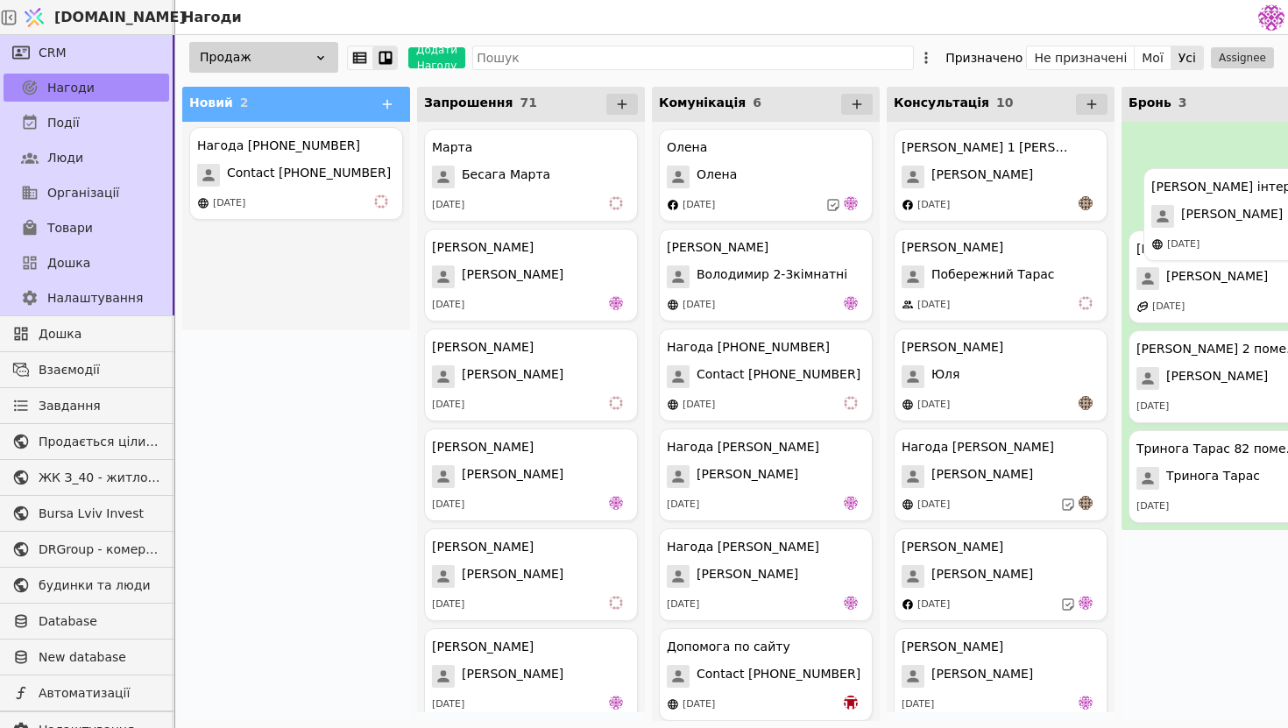
drag, startPoint x: 326, startPoint y: 196, endPoint x: 1286, endPoint y: 235, distance: 961.2
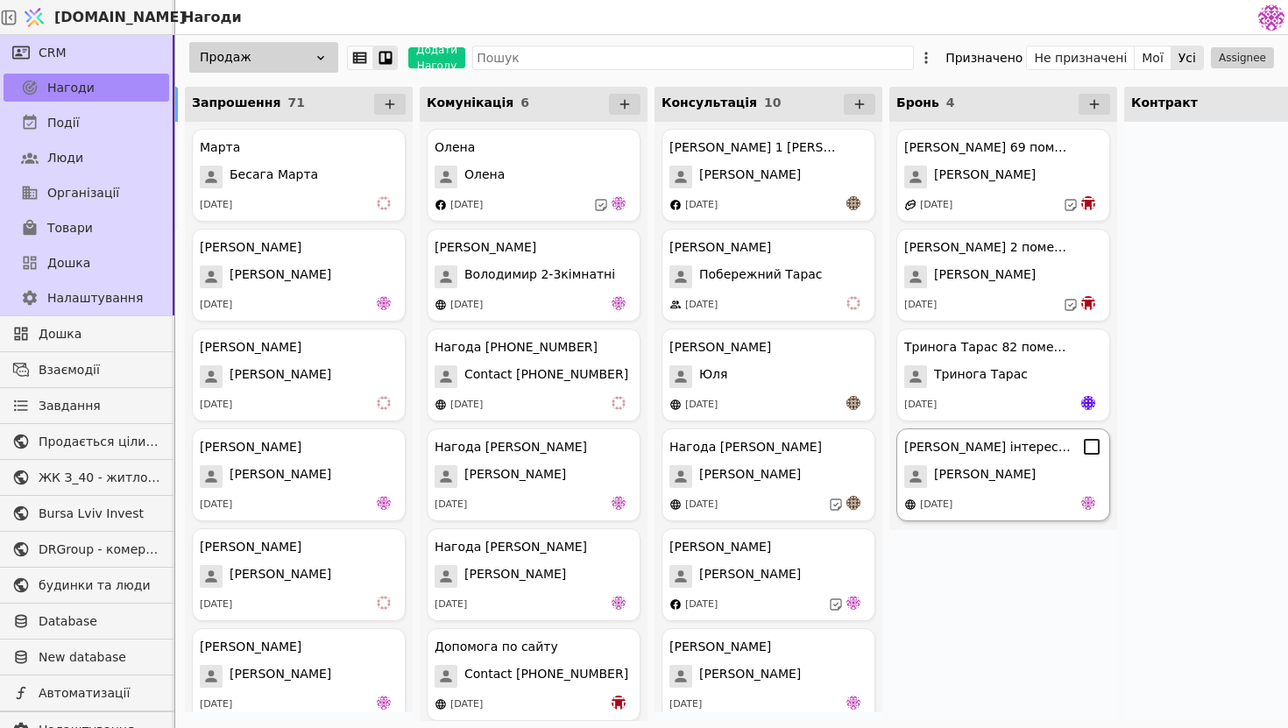
scroll to position [0, 688]
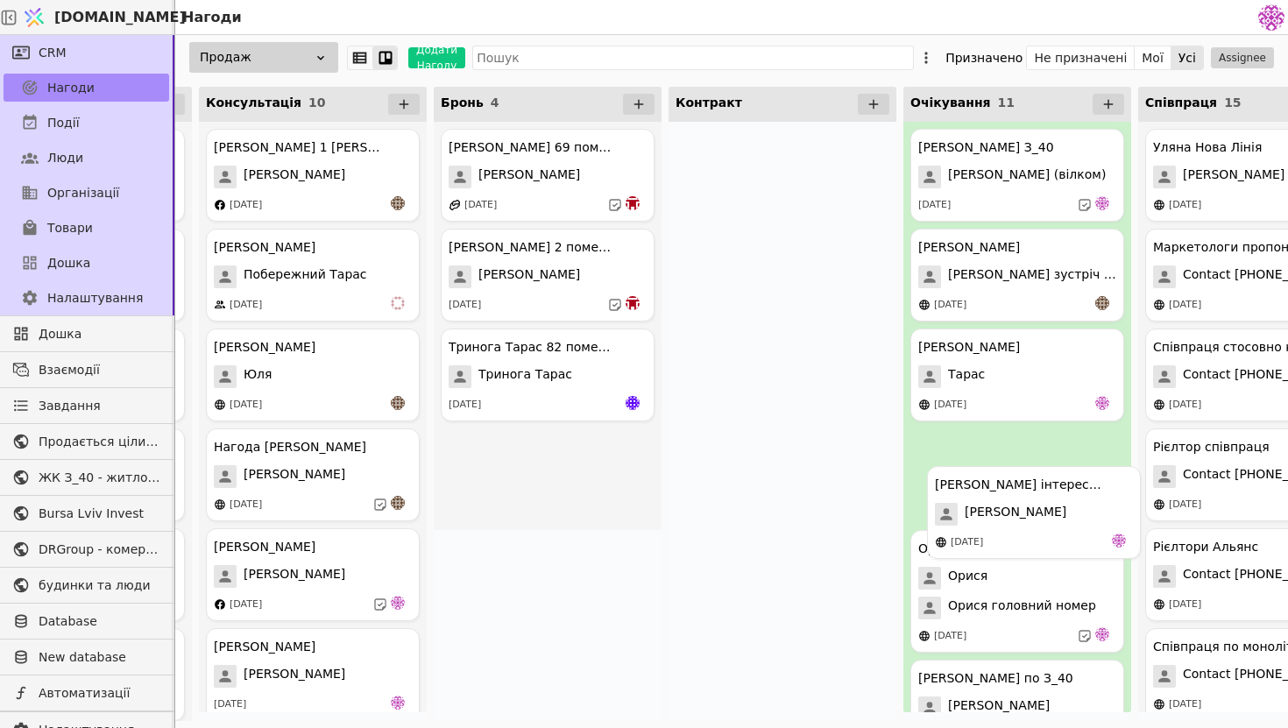
drag, startPoint x: 568, startPoint y: 494, endPoint x: 1058, endPoint y: 532, distance: 491.3
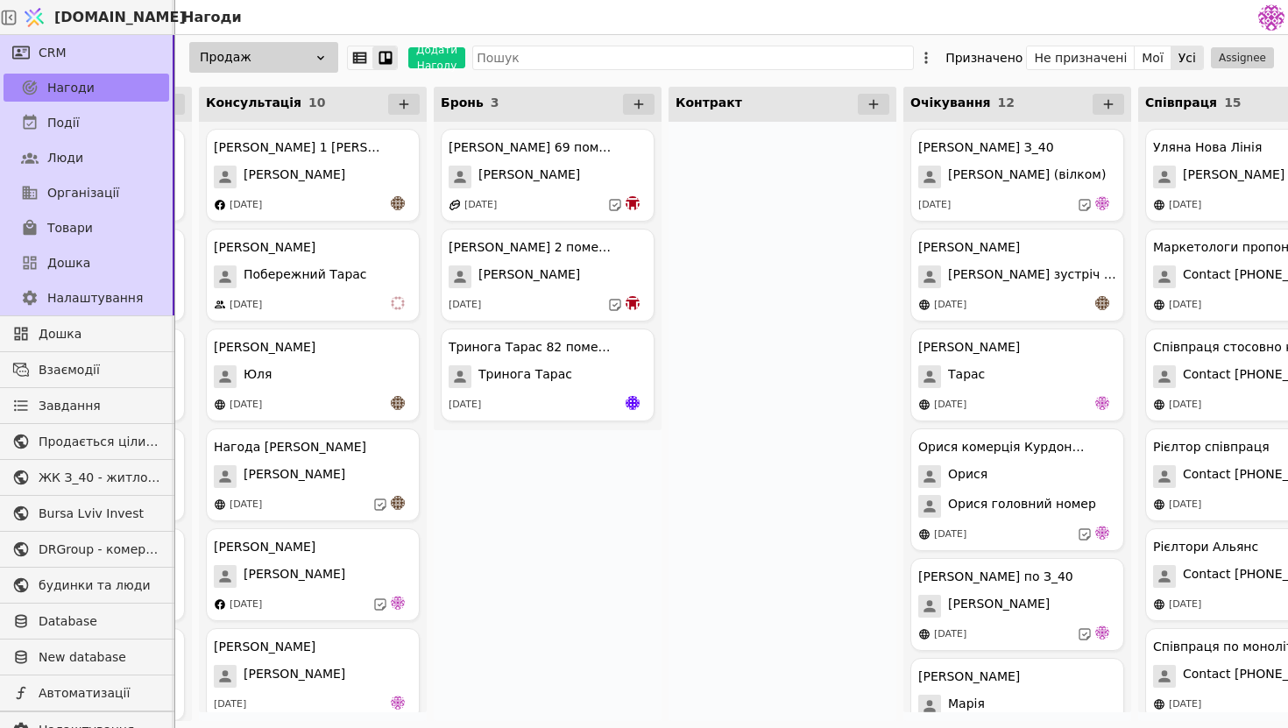
scroll to position [0, 0]
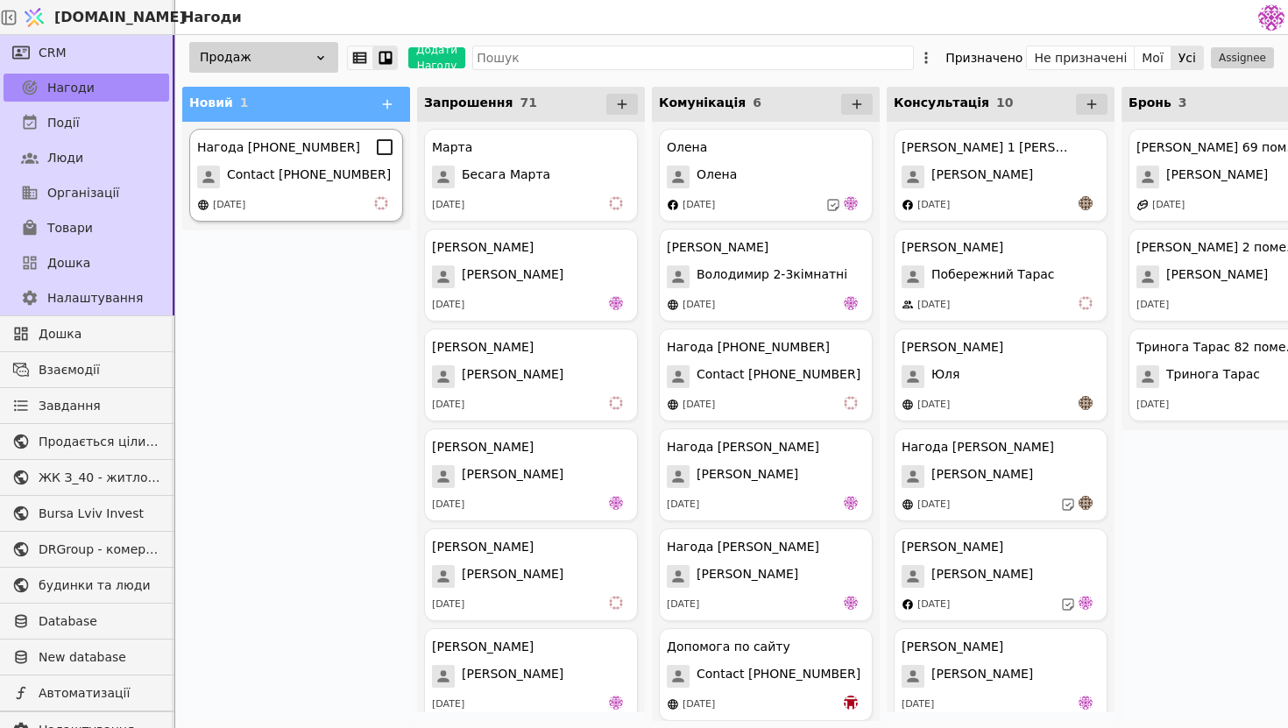
click at [273, 181] on span "Contact [PHONE_NUMBER]" at bounding box center [309, 177] width 164 height 23
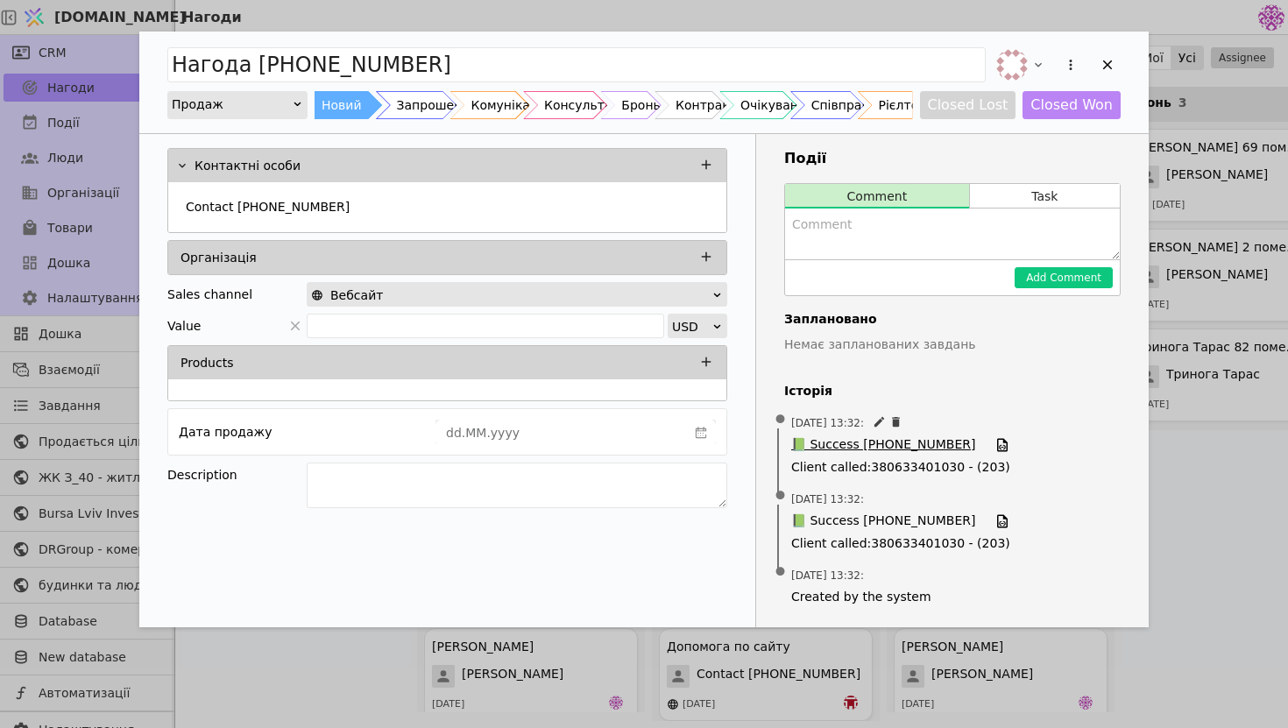
click at [837, 443] on span "📗 Success [PHONE_NUMBER]" at bounding box center [883, 445] width 184 height 19
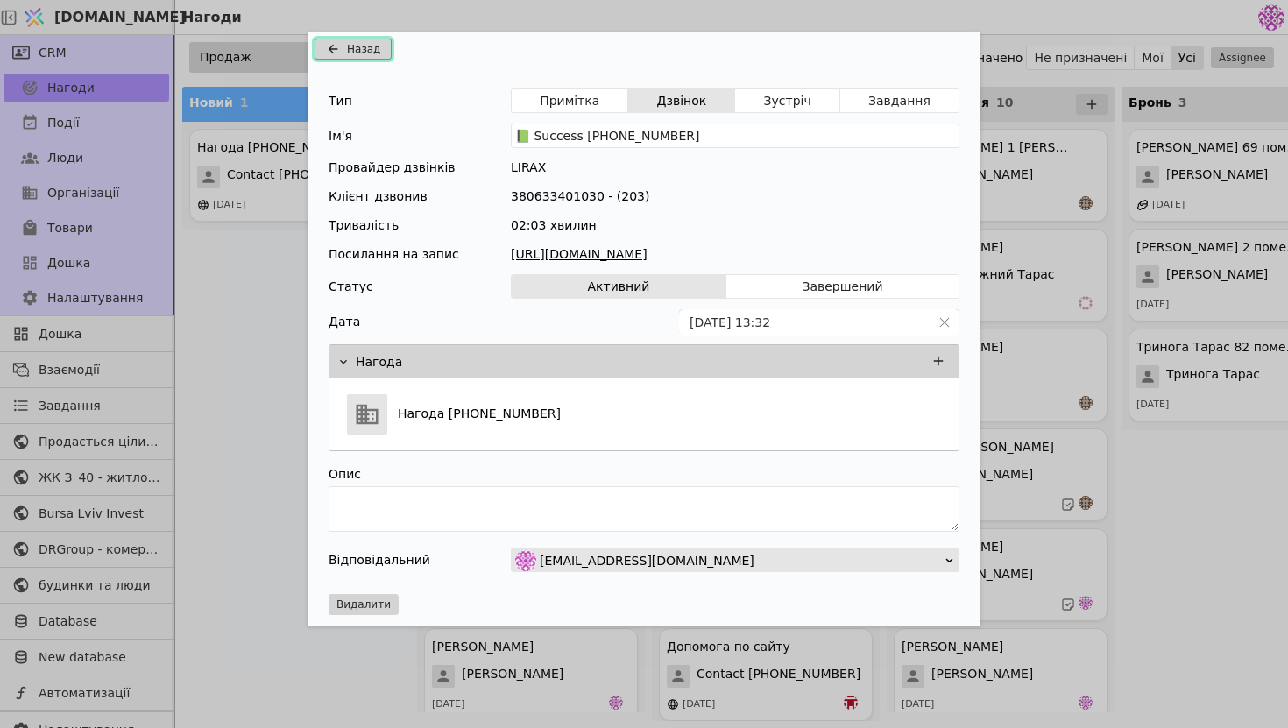
click at [334, 46] on icon "Add Opportunity" at bounding box center [332, 49] width 21 height 14
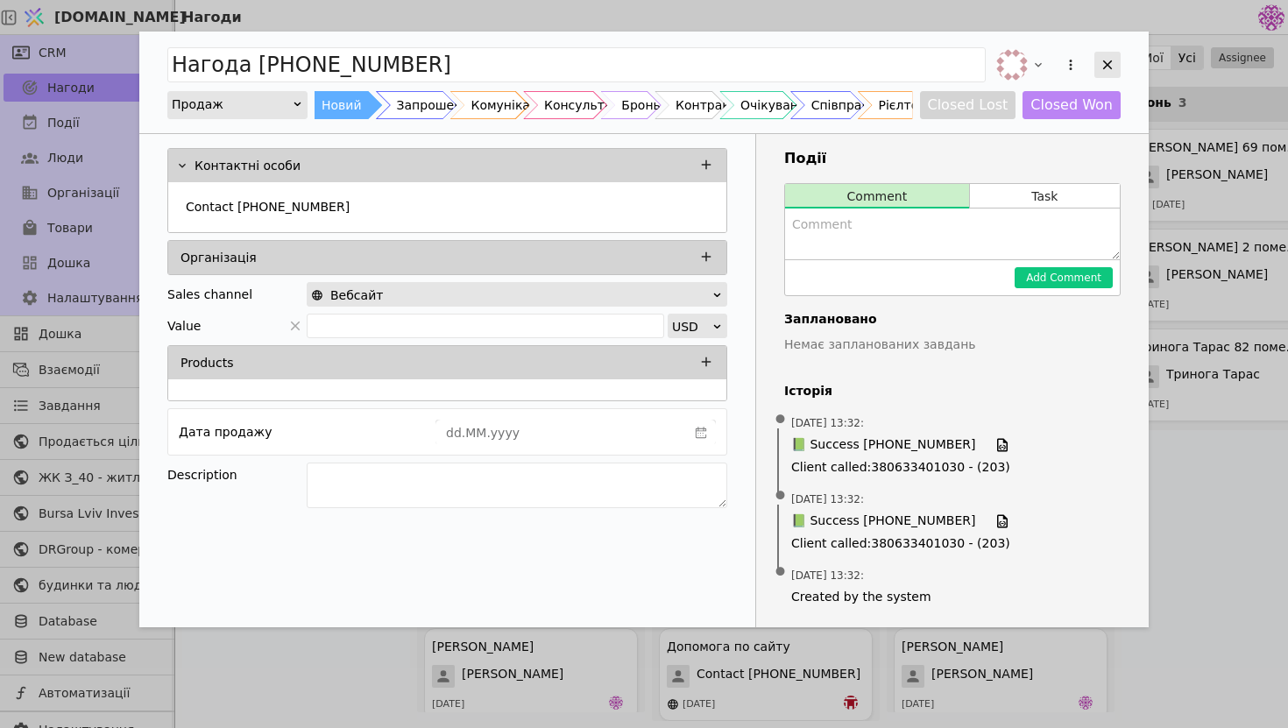
click at [1109, 67] on icon "Add Opportunity" at bounding box center [1108, 65] width 10 height 10
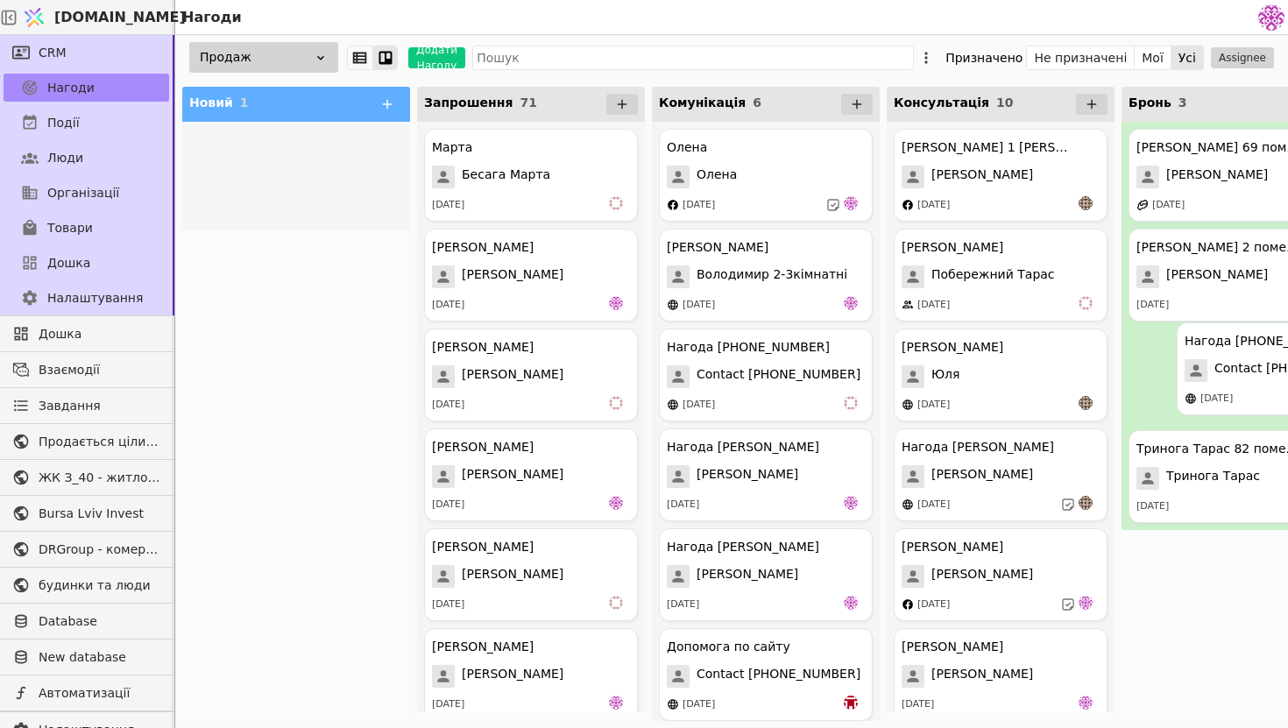
drag, startPoint x: 281, startPoint y: 183, endPoint x: 1278, endPoint y: 377, distance: 1015.0
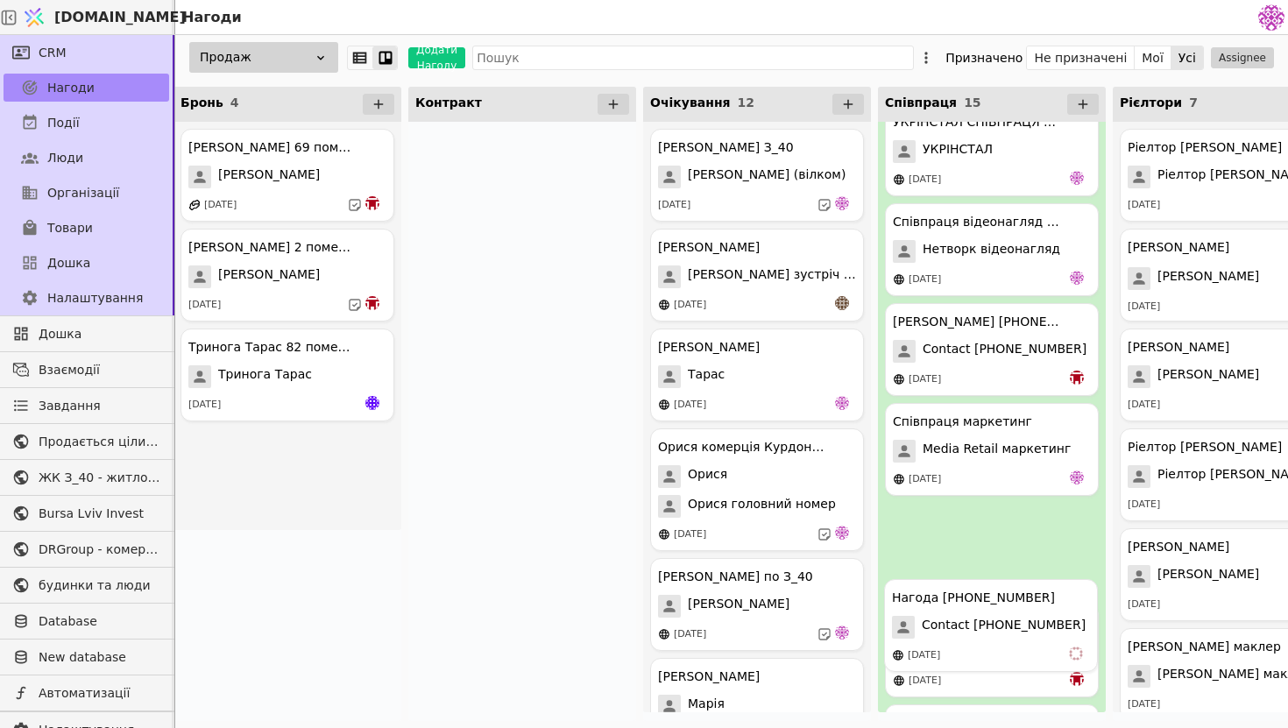
scroll to position [625, 0]
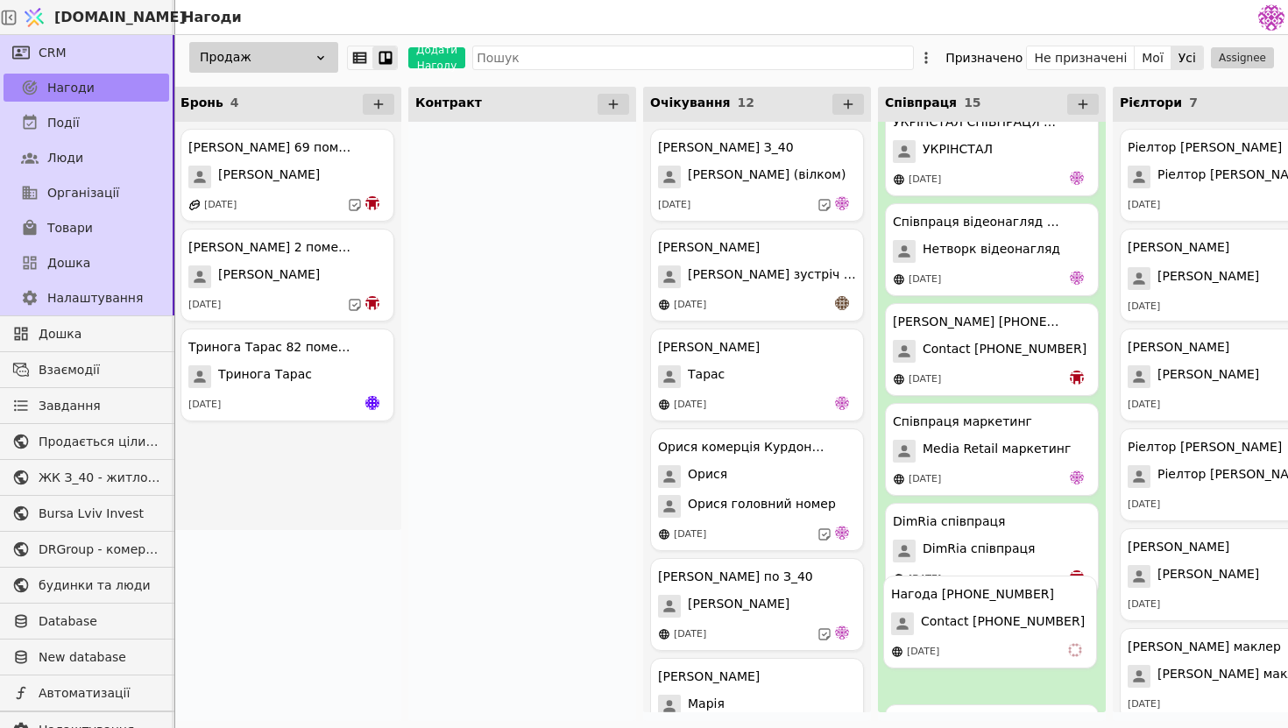
drag, startPoint x: 257, startPoint y: 484, endPoint x: 964, endPoint y: 630, distance: 722.2
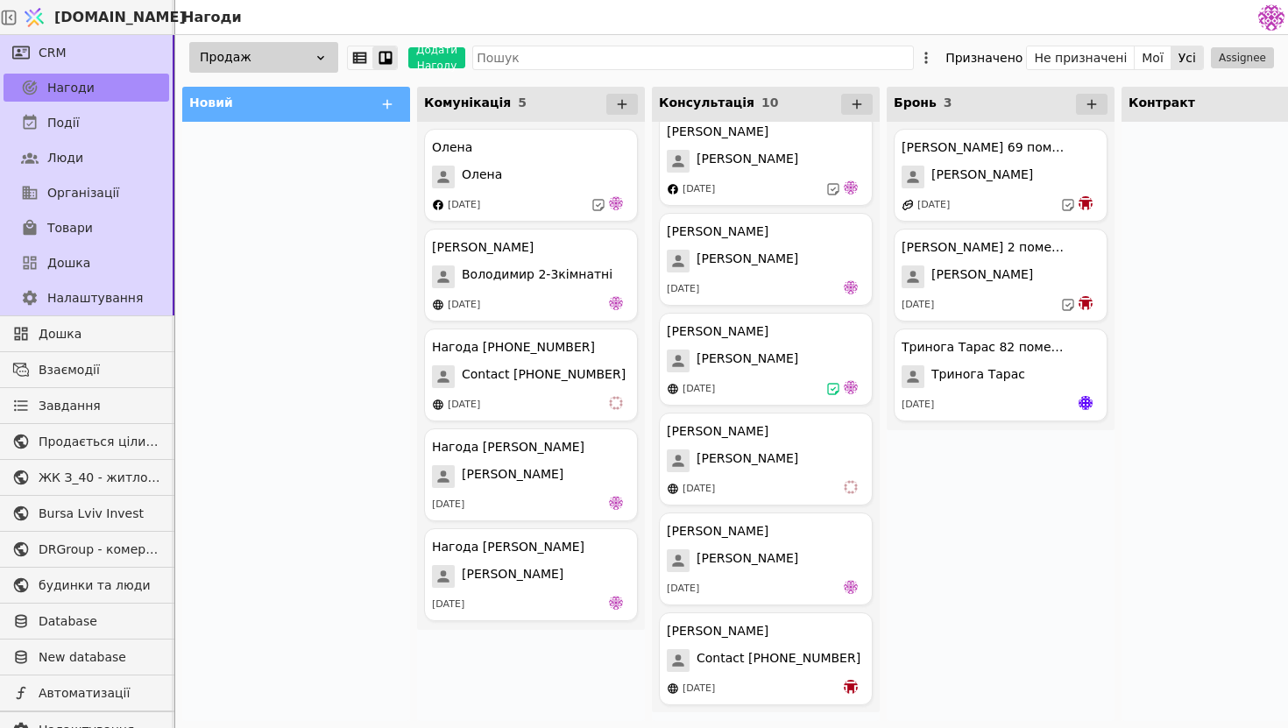
scroll to position [0, 0]
